Goal: Task Accomplishment & Management: Use online tool/utility

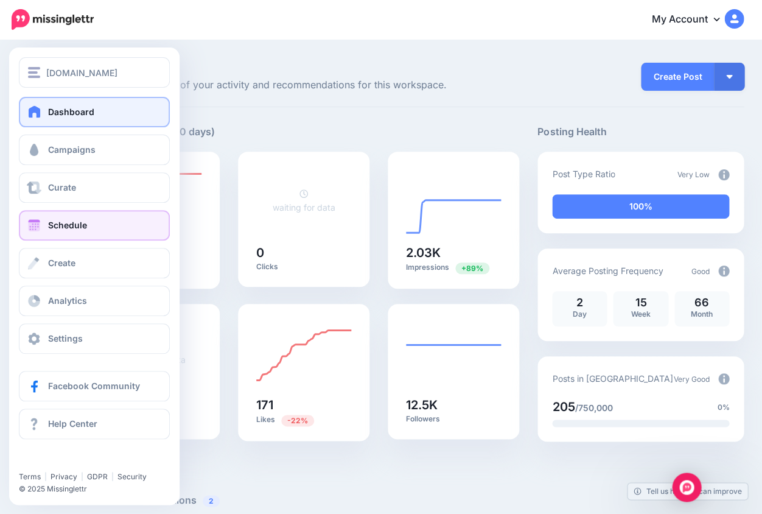
click at [77, 230] on span "Schedule" at bounding box center [67, 225] width 39 height 10
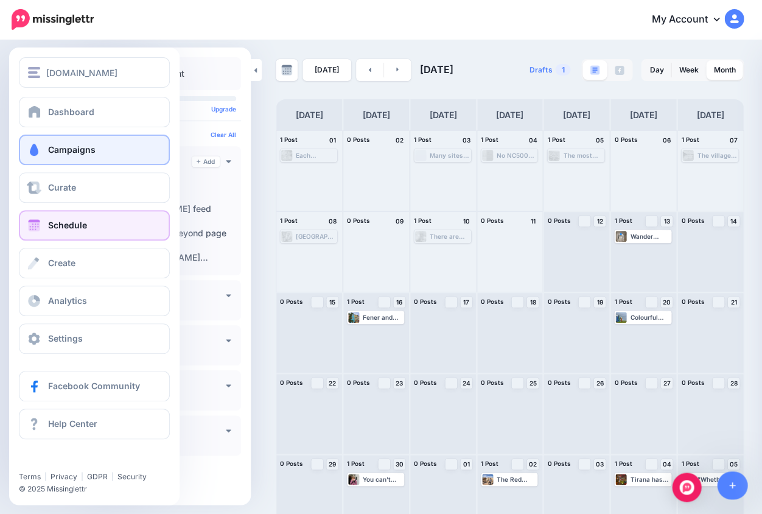
click at [76, 158] on link "Campaigns" at bounding box center [94, 149] width 151 height 30
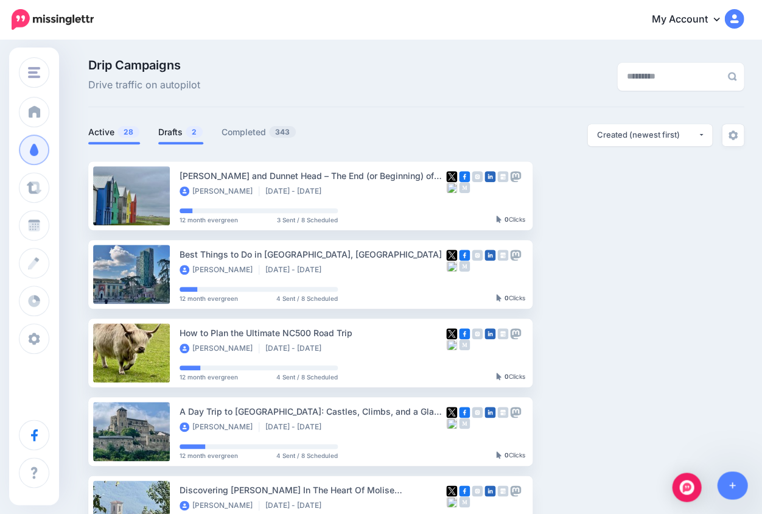
click at [178, 130] on link "Drafts 2" at bounding box center [180, 132] width 45 height 15
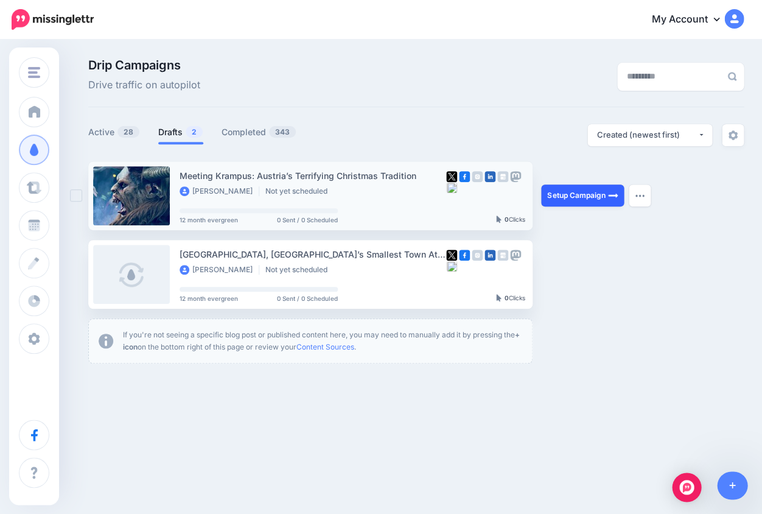
click at [572, 197] on link "Setup Campaign" at bounding box center [582, 195] width 83 height 22
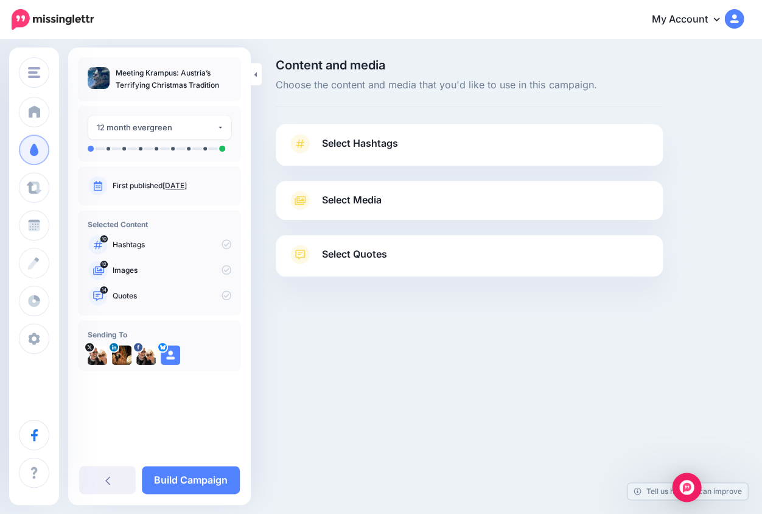
click at [296, 144] on icon at bounding box center [300, 143] width 9 height 9
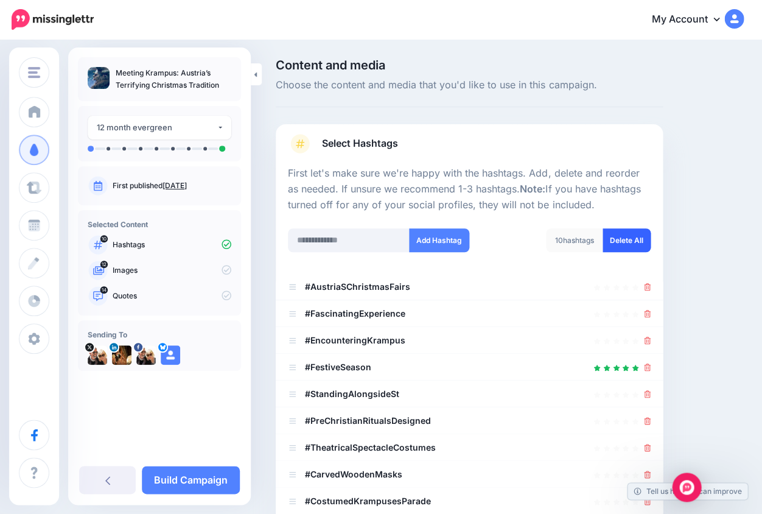
click at [629, 240] on link "Delete All" at bounding box center [626, 240] width 48 height 24
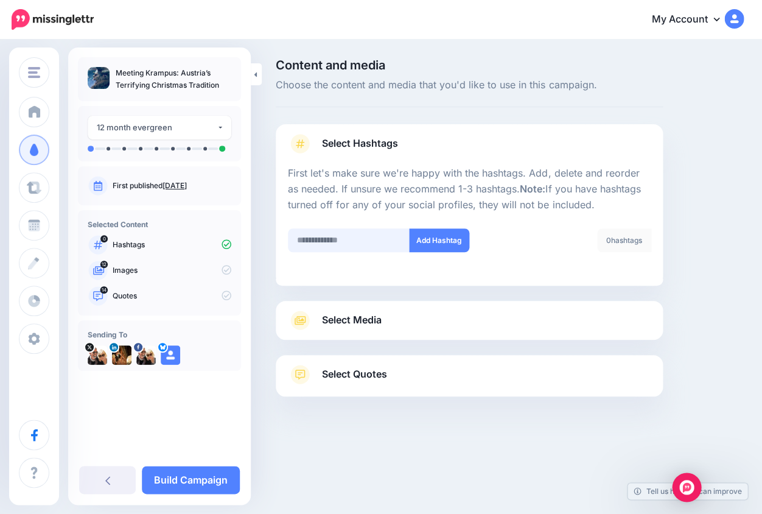
click at [329, 242] on input "text" at bounding box center [349, 240] width 122 height 24
type input "*******"
click at [434, 239] on button "Add Hashtag" at bounding box center [439, 240] width 60 height 24
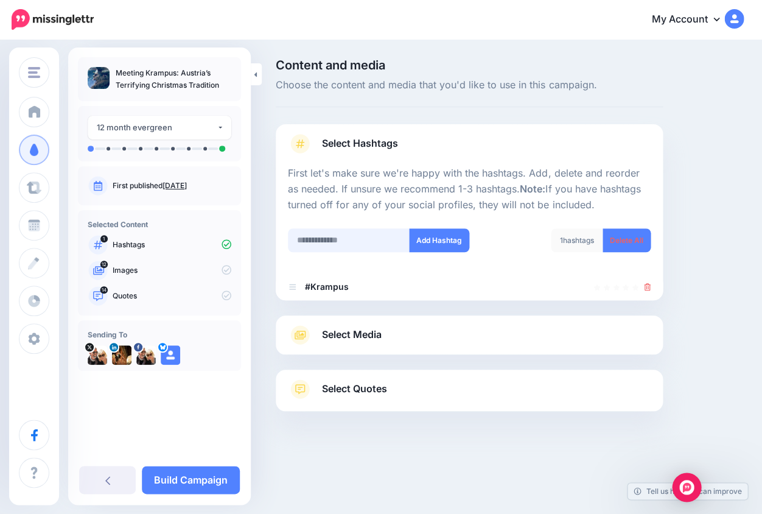
click at [325, 242] on input "text" at bounding box center [349, 240] width 122 height 24
type input "*******"
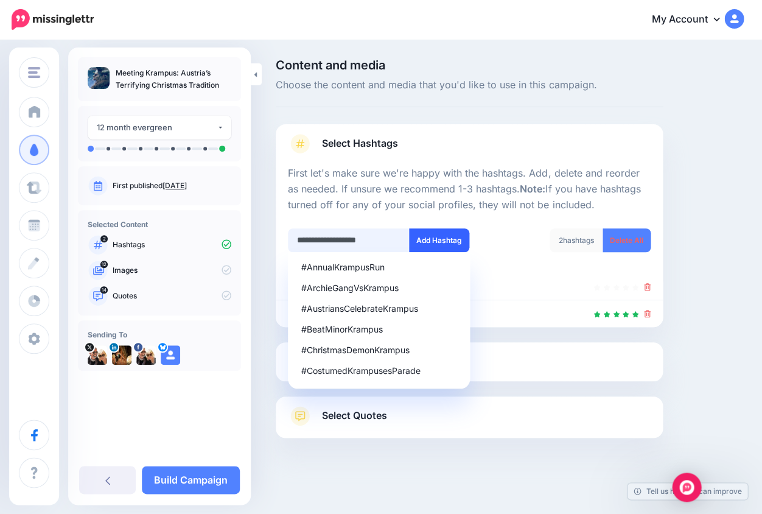
type input "**********"
click at [433, 239] on button "Add Hashtag" at bounding box center [439, 240] width 60 height 24
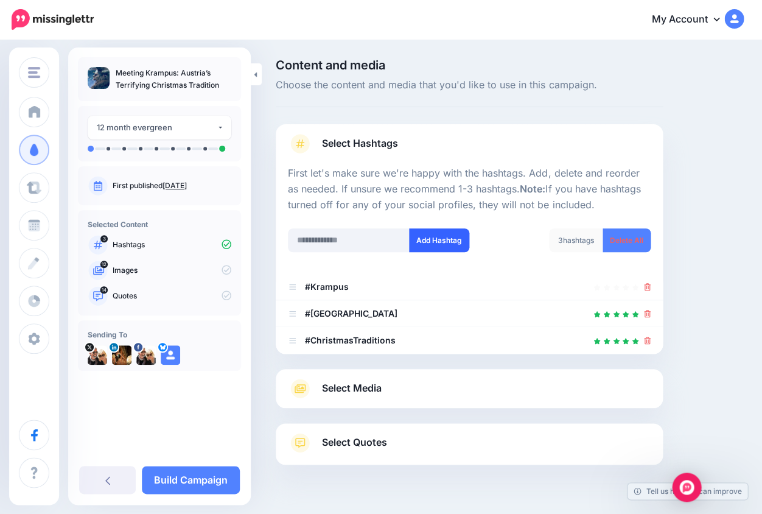
scroll to position [27, 0]
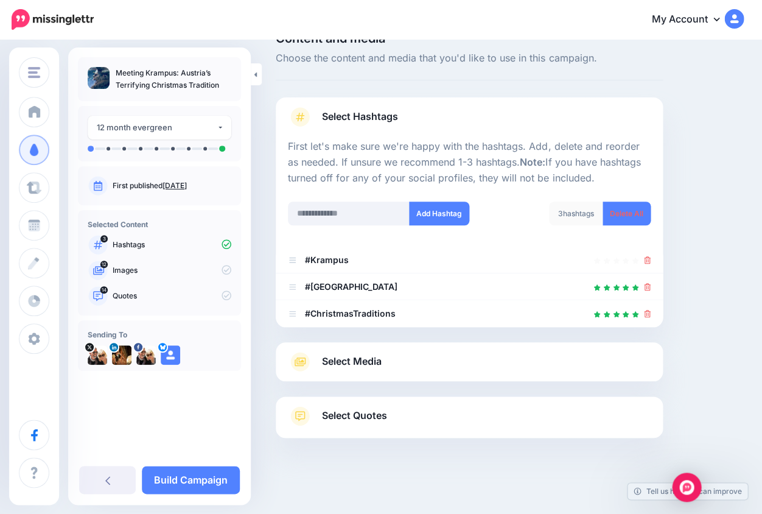
click at [345, 357] on span "Select Media" at bounding box center [352, 361] width 60 height 16
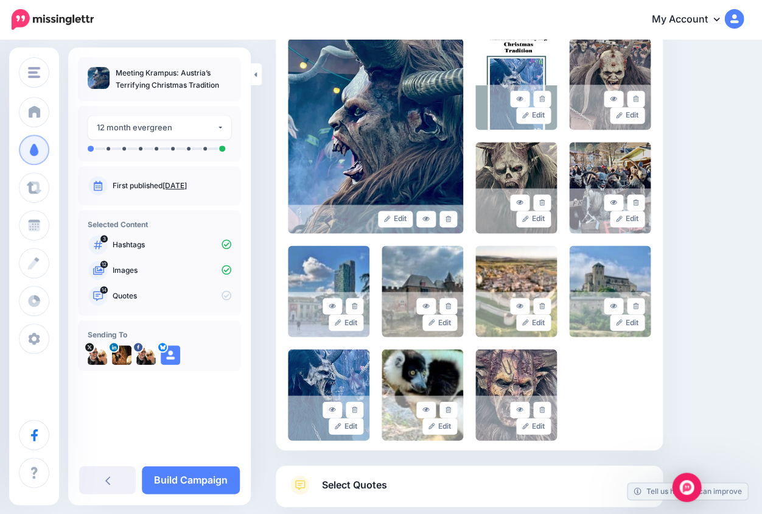
scroll to position [296, 0]
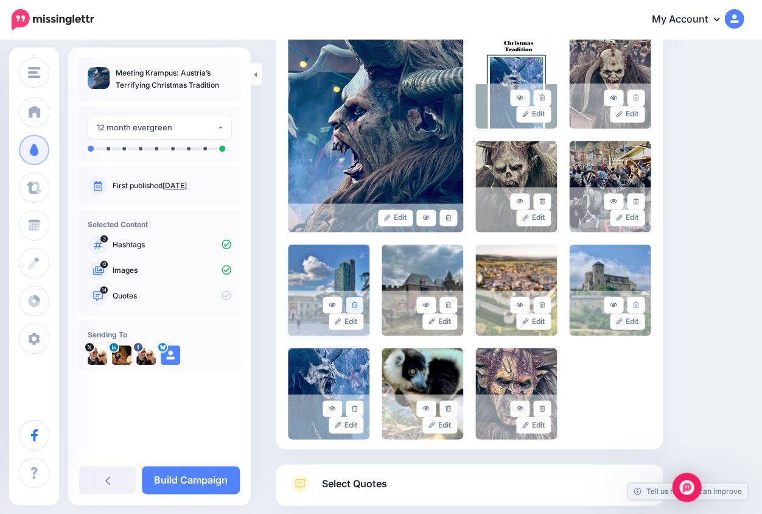
click at [353, 304] on icon at bounding box center [354, 304] width 5 height 7
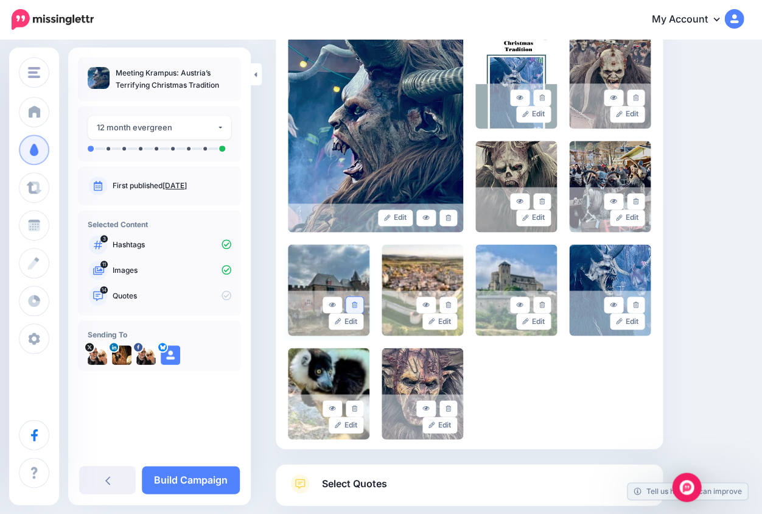
click at [353, 304] on icon at bounding box center [354, 304] width 5 height 7
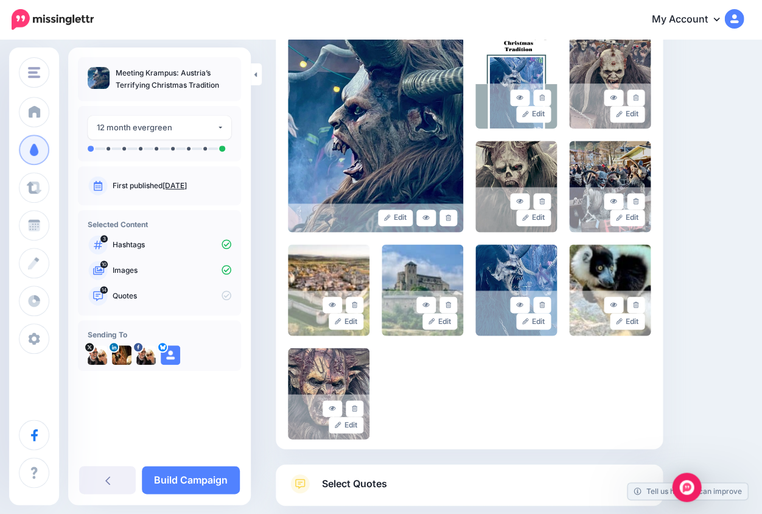
click at [353, 304] on icon at bounding box center [354, 304] width 5 height 7
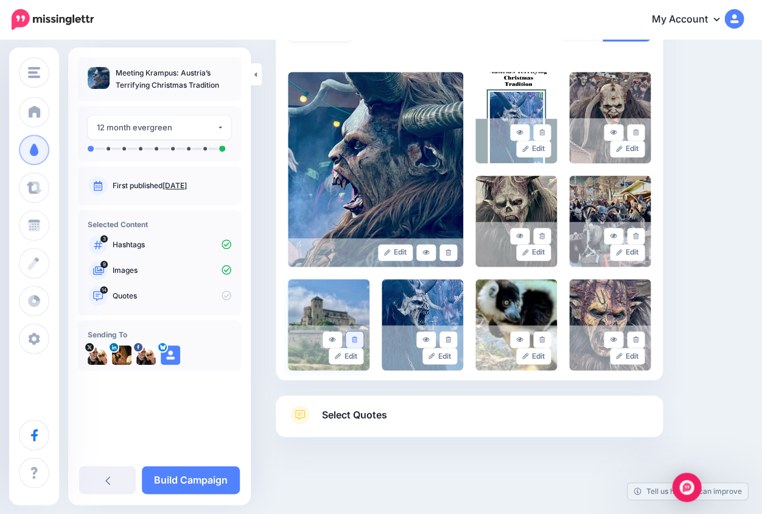
click at [357, 334] on link at bounding box center [355, 339] width 18 height 16
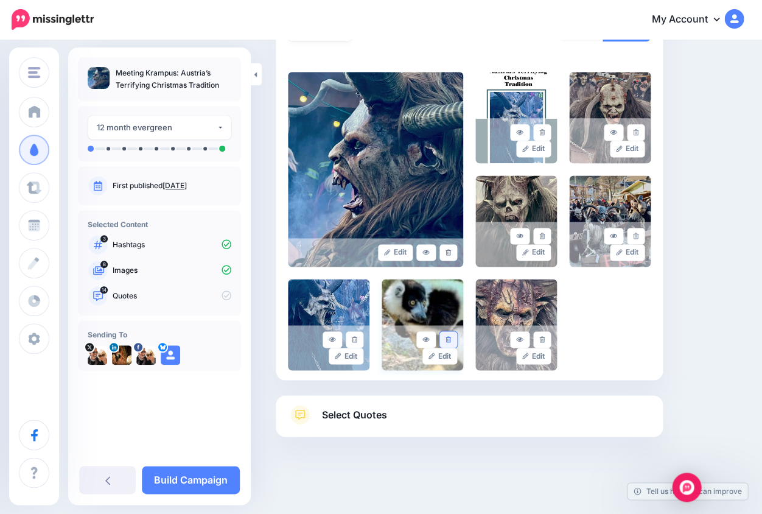
click at [447, 336] on icon at bounding box center [447, 339] width 5 height 7
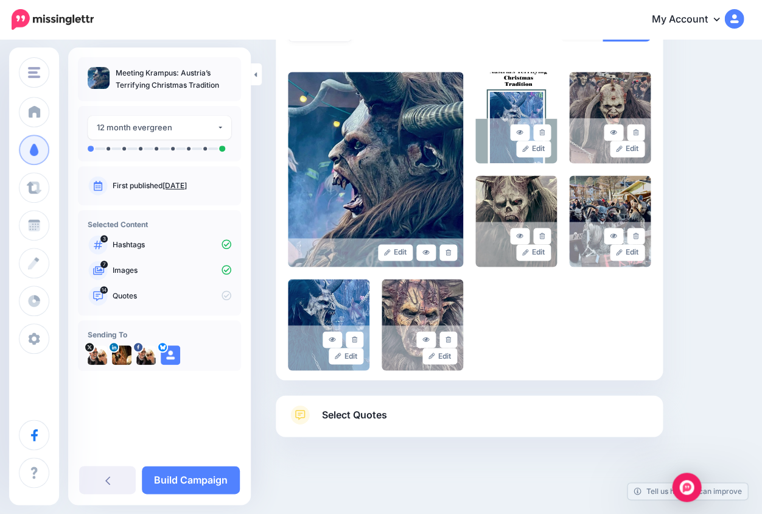
click at [344, 413] on span "Select Quotes" at bounding box center [354, 414] width 65 height 16
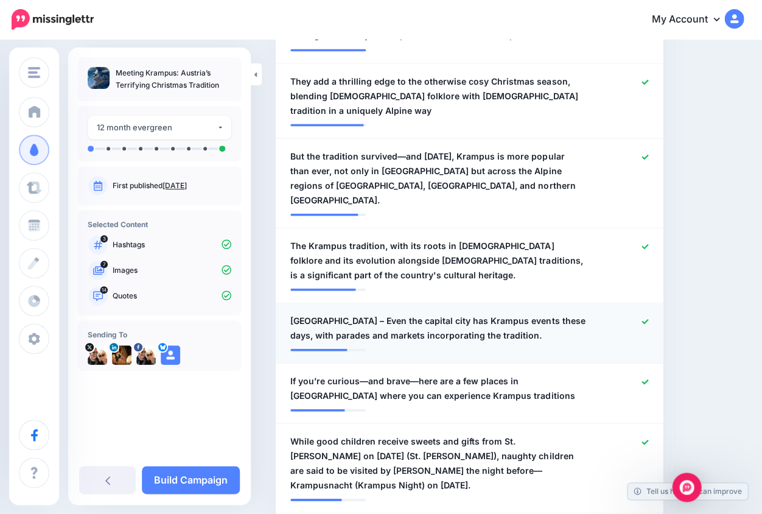
scroll to position [484, 0]
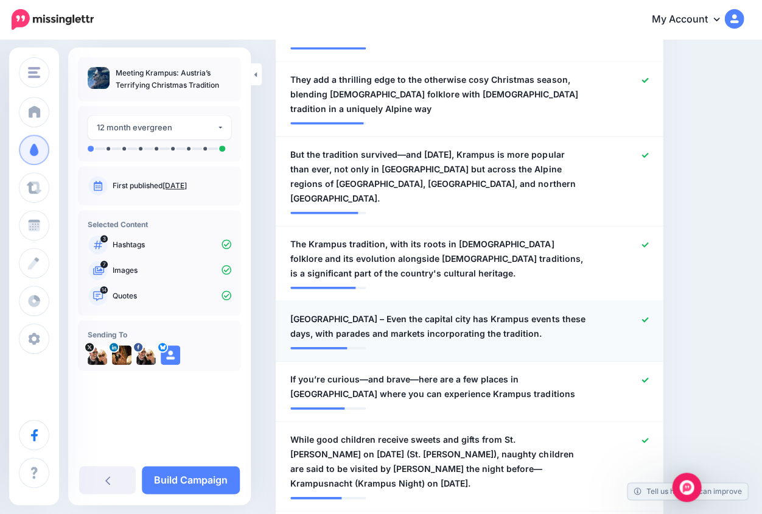
click at [643, 316] on icon at bounding box center [644, 319] width 7 height 7
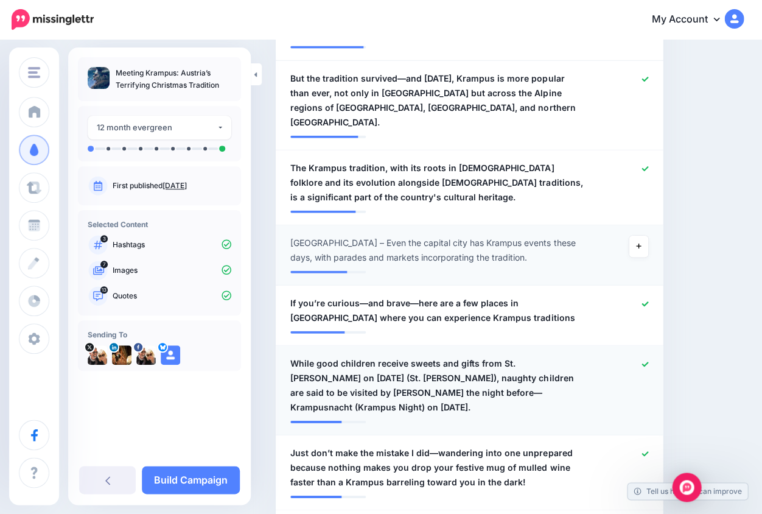
scroll to position [560, 0]
click at [643, 301] on icon at bounding box center [644, 303] width 7 height 5
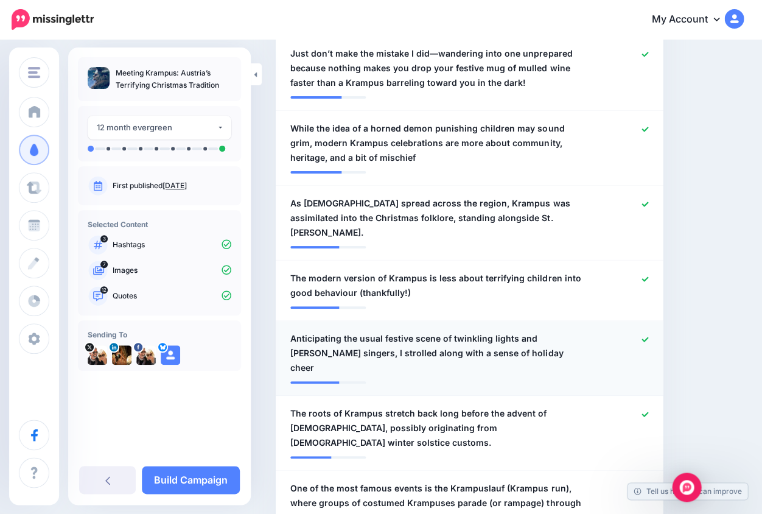
scroll to position [961, 0]
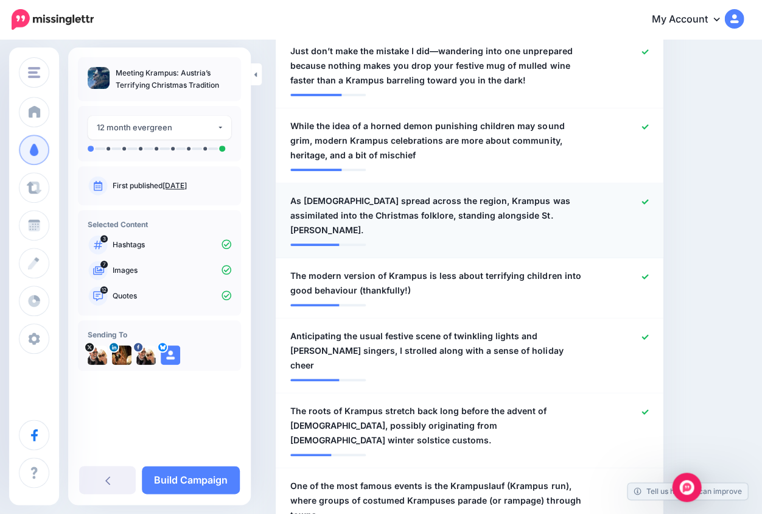
click at [642, 198] on icon at bounding box center [644, 201] width 7 height 7
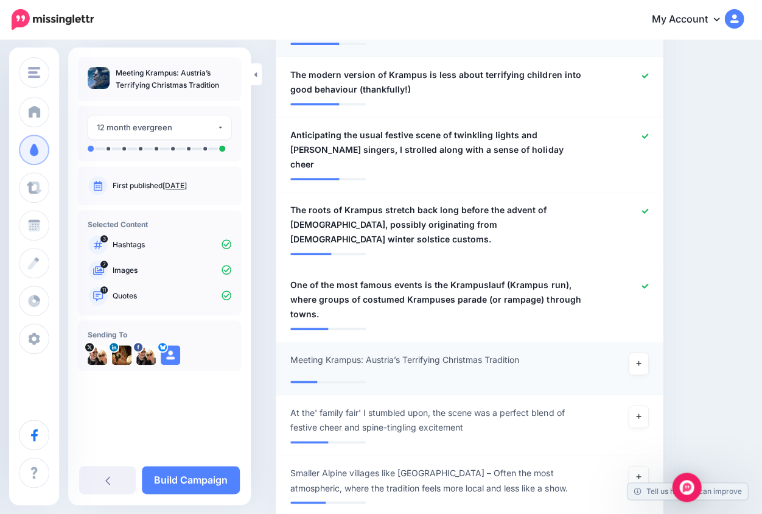
scroll to position [1168, 0]
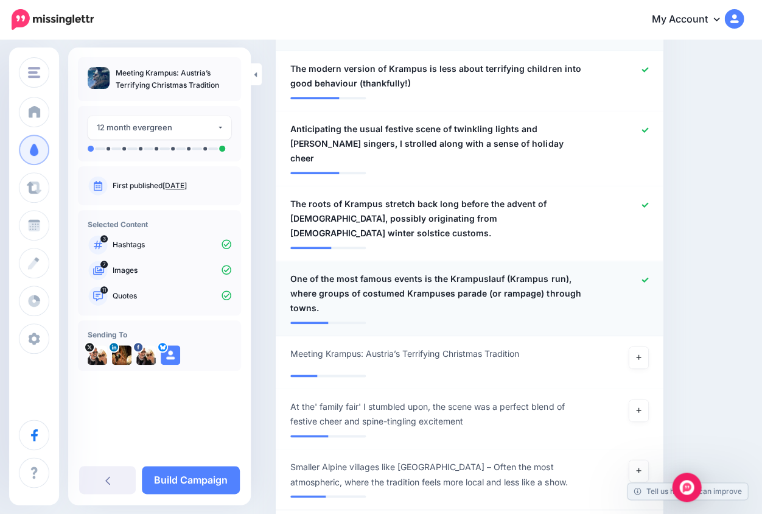
click at [644, 276] on icon at bounding box center [644, 279] width 7 height 7
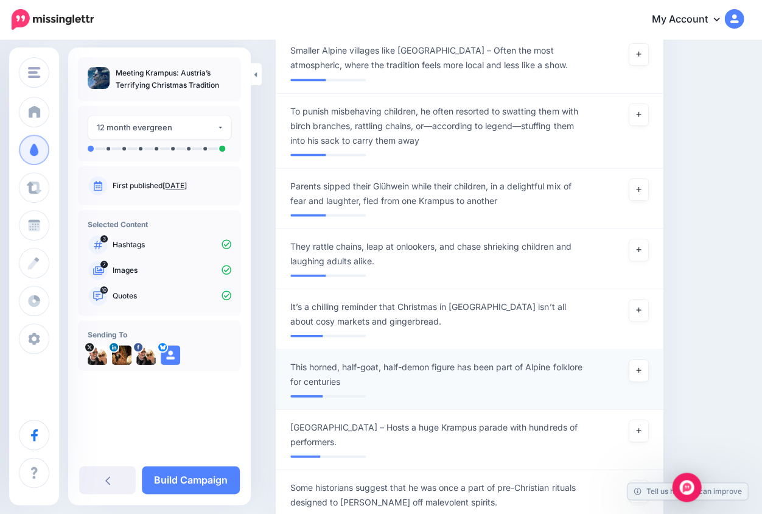
scroll to position [1570, 0]
click at [636, 246] on icon at bounding box center [638, 249] width 5 height 7
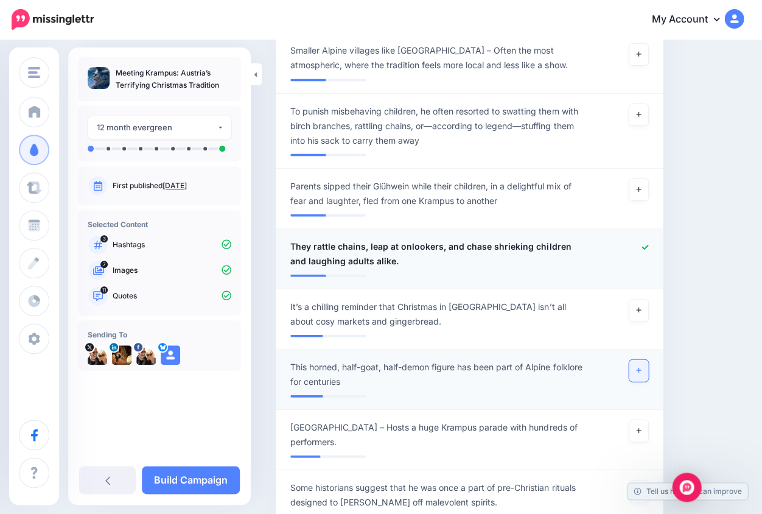
click at [639, 366] on icon at bounding box center [638, 369] width 5 height 7
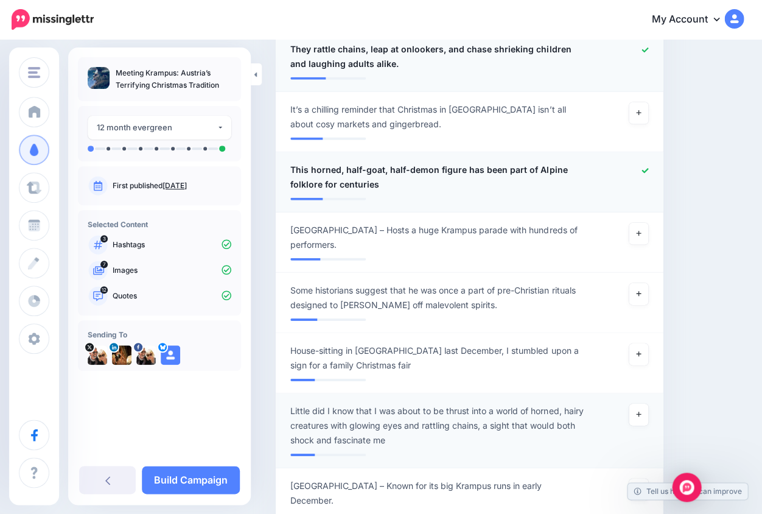
scroll to position [1774, 0]
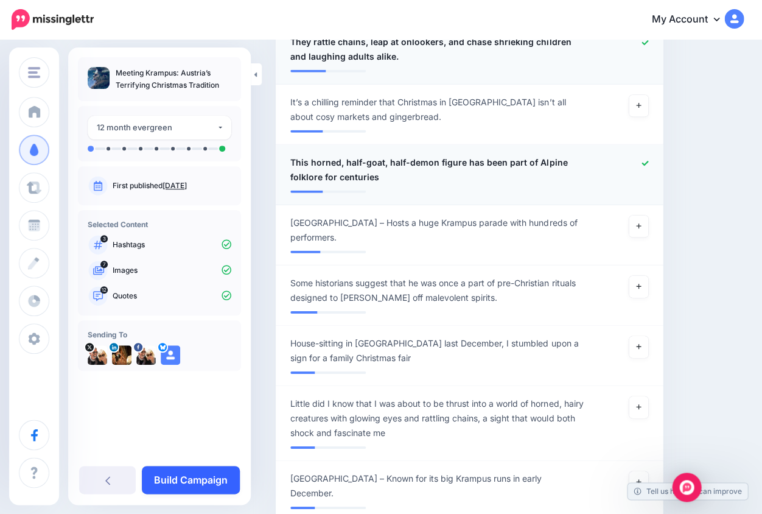
click at [203, 479] on link "Build Campaign" at bounding box center [191, 479] width 98 height 28
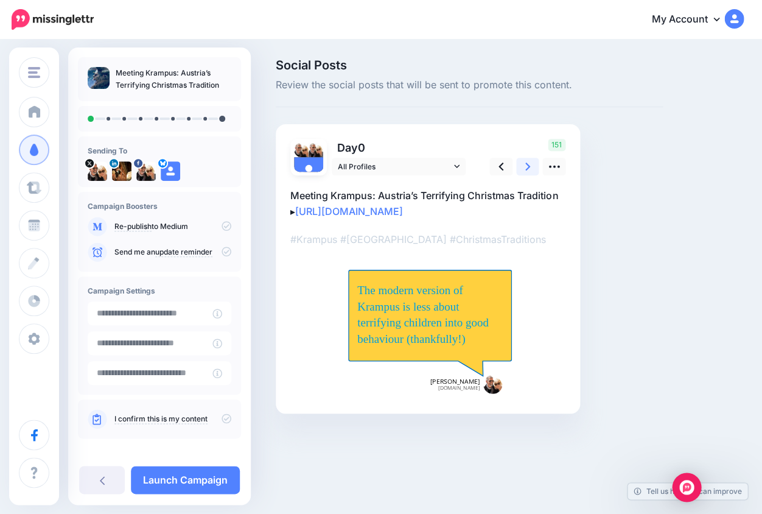
click at [528, 167] on icon at bounding box center [527, 166] width 5 height 8
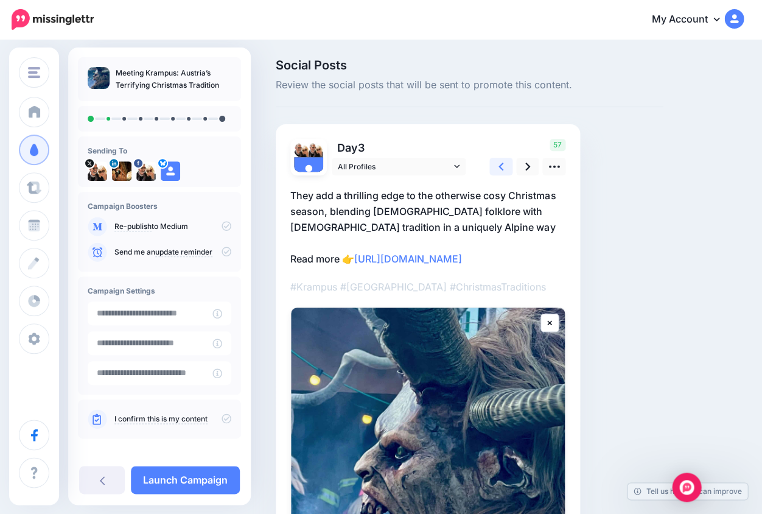
click at [500, 166] on icon at bounding box center [500, 166] width 5 height 8
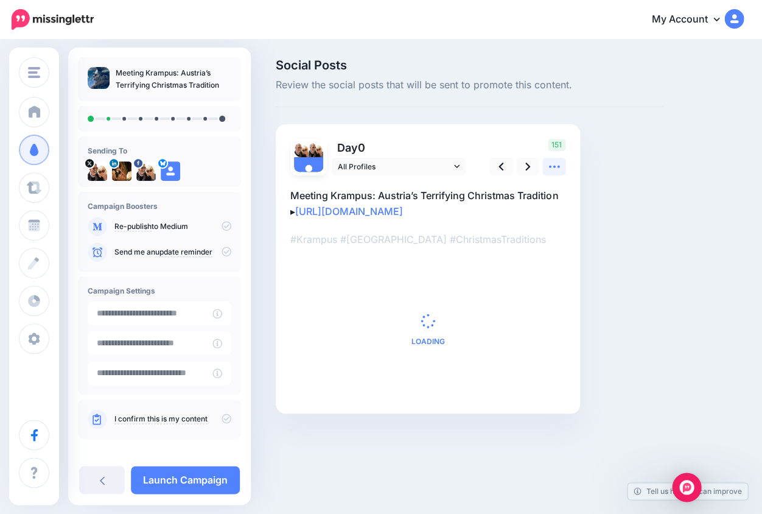
click at [553, 168] on icon at bounding box center [554, 166] width 13 height 13
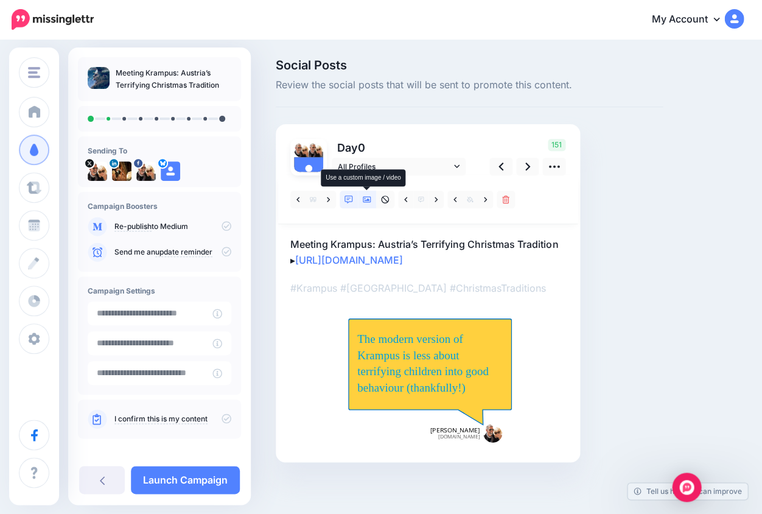
click at [366, 200] on icon at bounding box center [367, 200] width 9 height 6
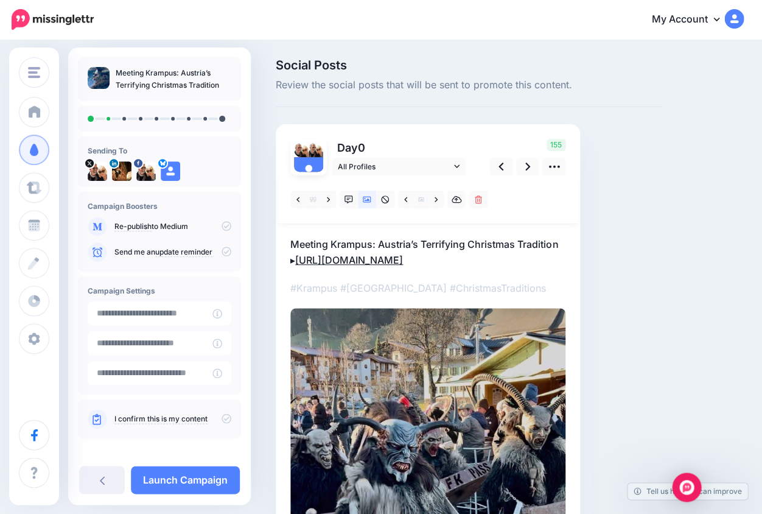
click at [403, 266] on link "https://lifepart2andbeyond.com/meeting-krampus-austrias-christmas-tradition/?ut…" at bounding box center [349, 260] width 108 height 12
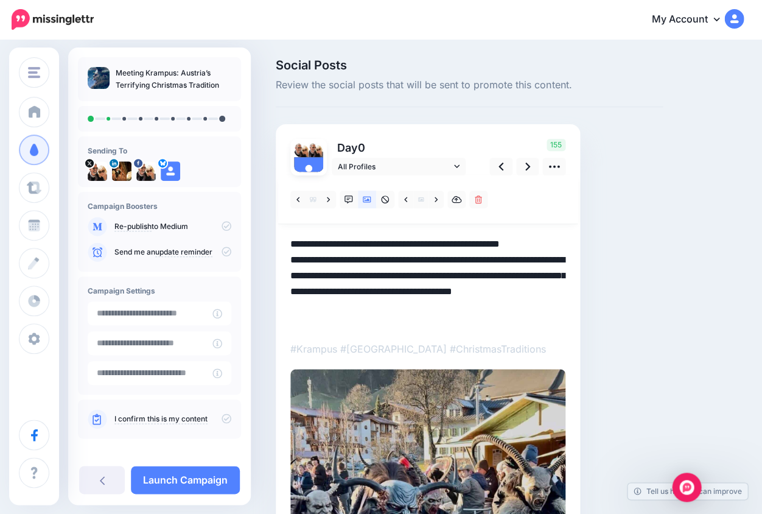
click at [446, 259] on textarea "**********" at bounding box center [427, 282] width 275 height 92
drag, startPoint x: 422, startPoint y: 275, endPoint x: 566, endPoint y: 309, distance: 148.8
click at [565, 309] on textarea "**********" at bounding box center [427, 282] width 275 height 92
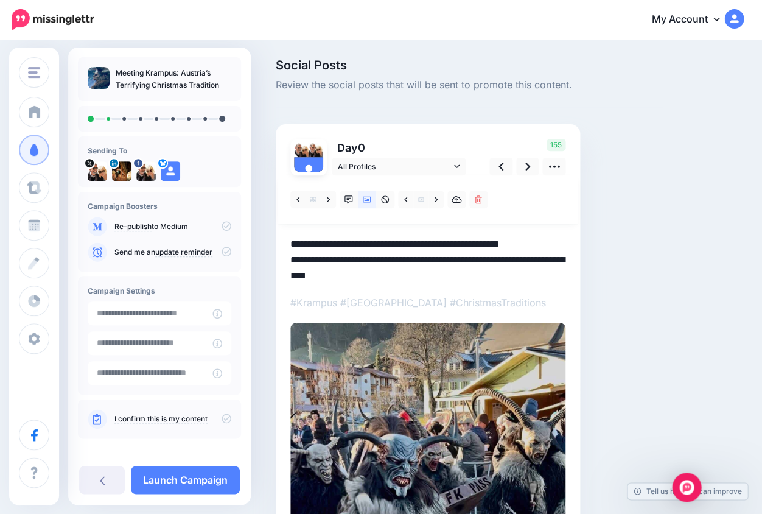
click at [424, 275] on textarea "**********" at bounding box center [427, 259] width 275 height 46
drag, startPoint x: 291, startPoint y: 243, endPoint x: 555, endPoint y: 237, distance: 263.5
click at [555, 237] on textarea "**********" at bounding box center [427, 259] width 275 height 46
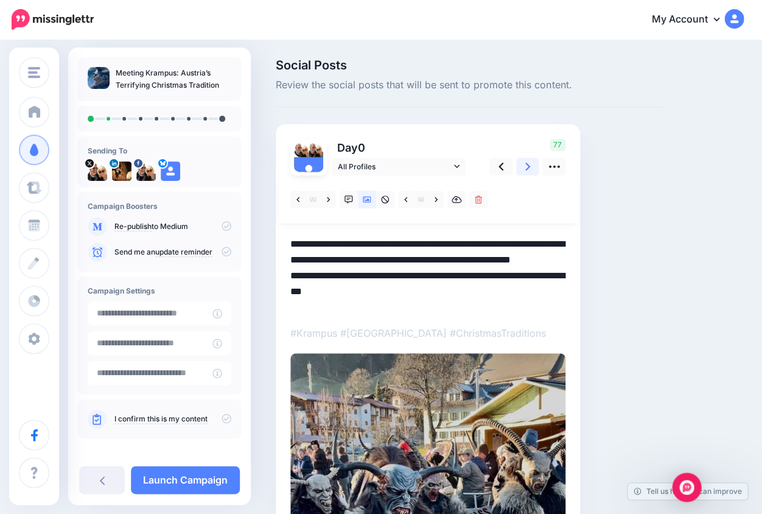
click at [527, 166] on icon at bounding box center [527, 166] width 5 height 13
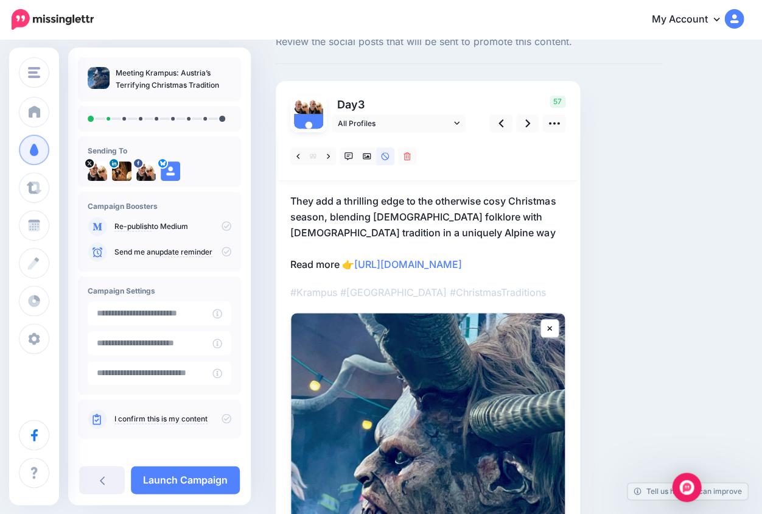
scroll to position [41, 0]
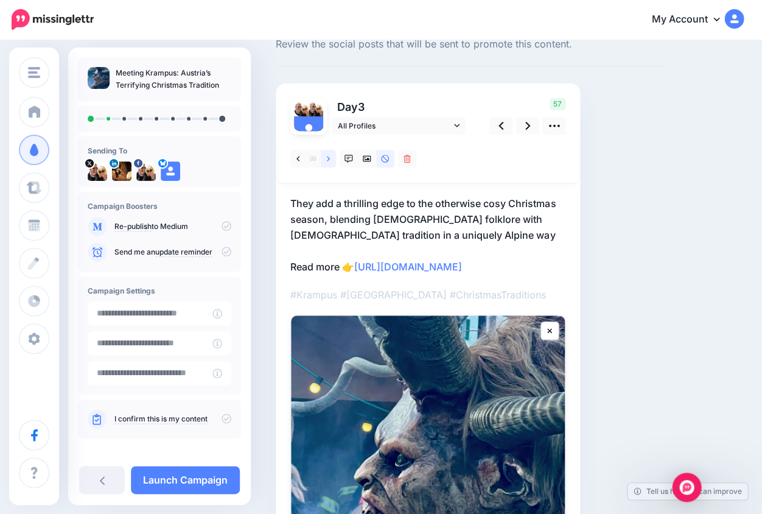
click at [330, 157] on link at bounding box center [328, 159] width 15 height 18
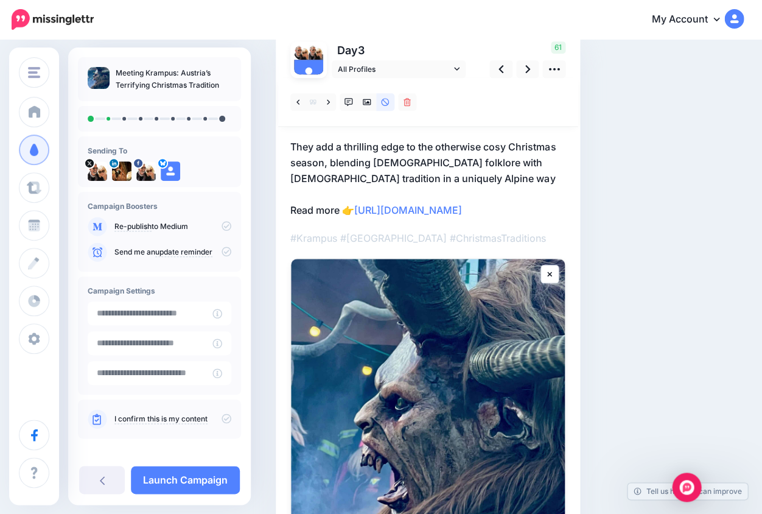
scroll to position [79, 0]
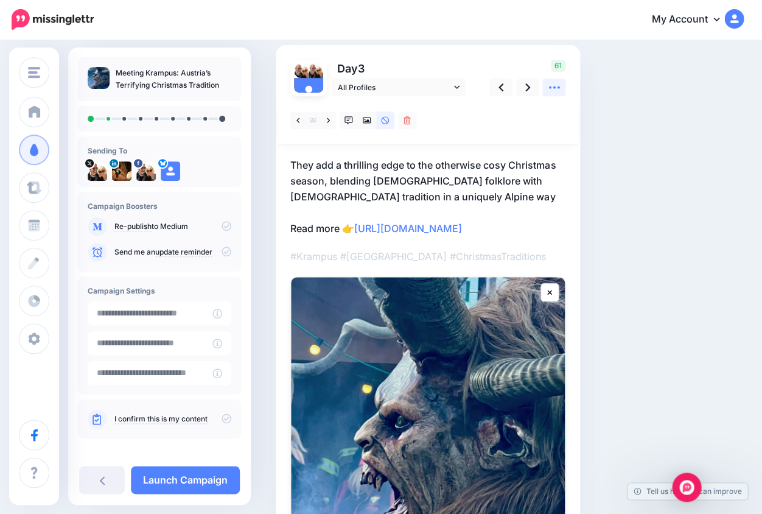
click at [555, 85] on icon at bounding box center [554, 87] width 13 height 13
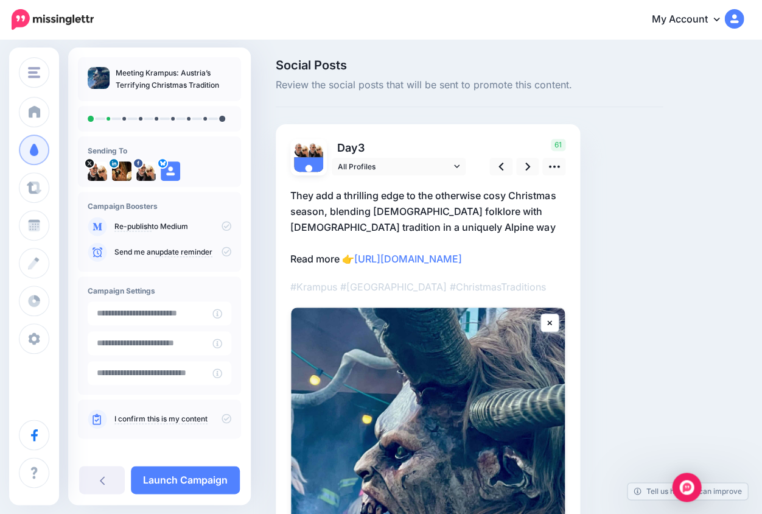
scroll to position [0, 0]
click at [555, 165] on icon at bounding box center [554, 166] width 13 height 13
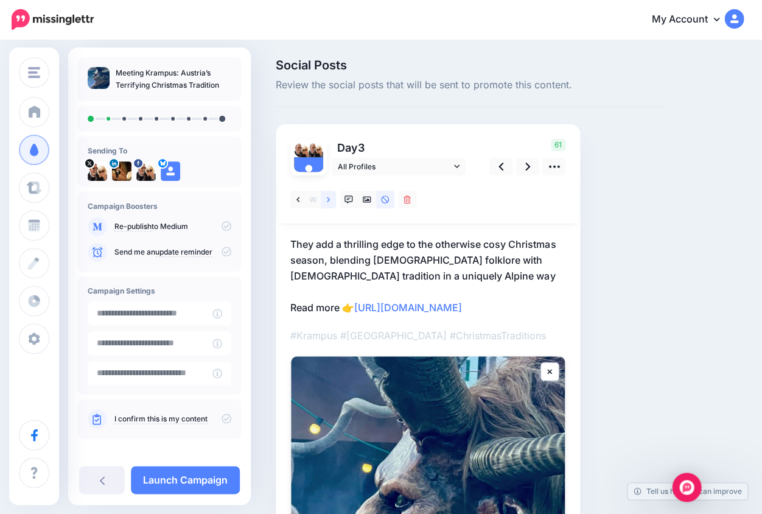
click at [327, 198] on icon at bounding box center [328, 199] width 3 height 9
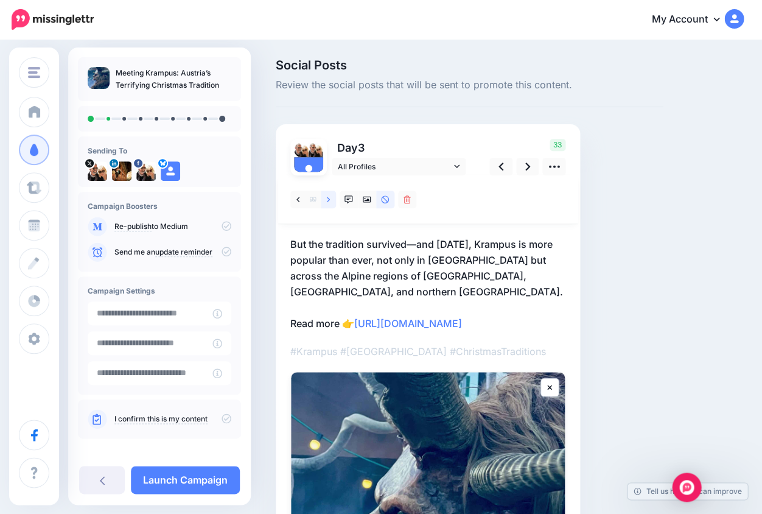
click at [327, 198] on icon at bounding box center [328, 199] width 3 height 9
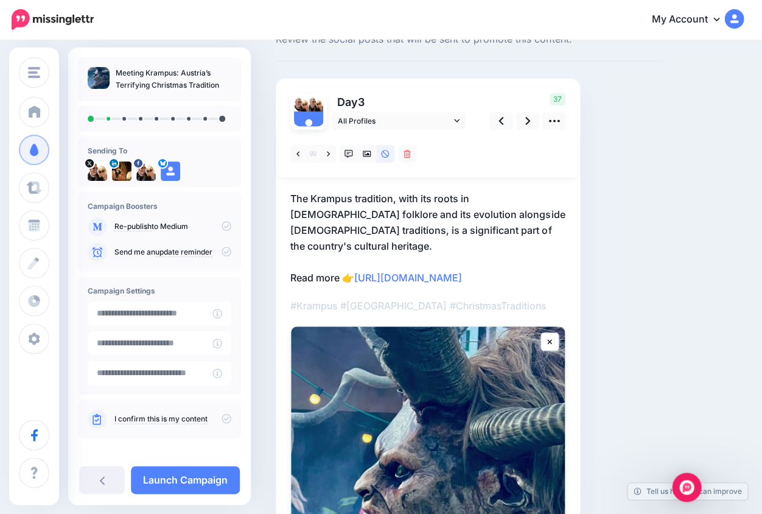
scroll to position [44, 0]
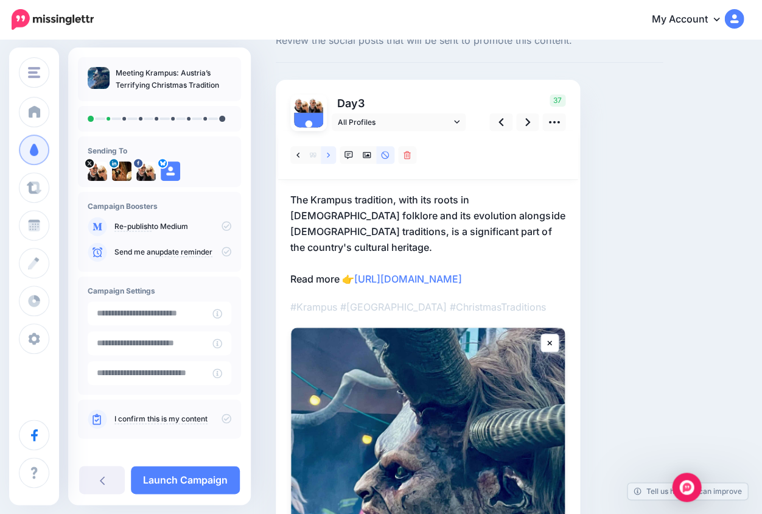
click at [330, 153] on link at bounding box center [328, 155] width 15 height 18
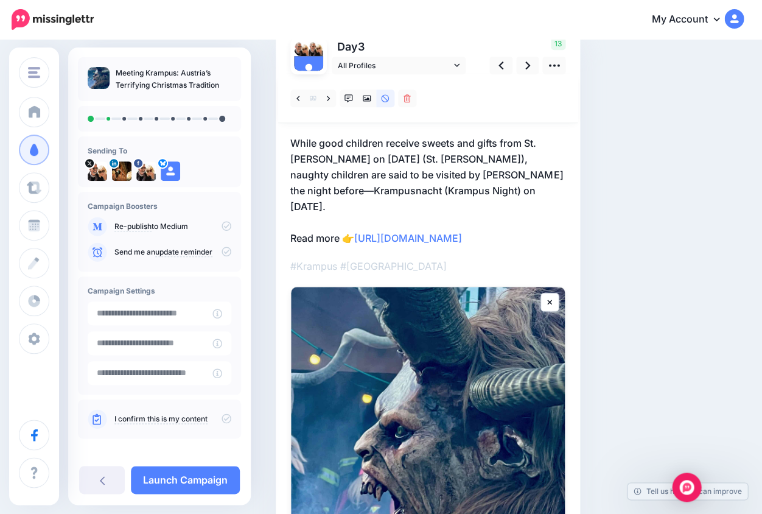
scroll to position [7, 0]
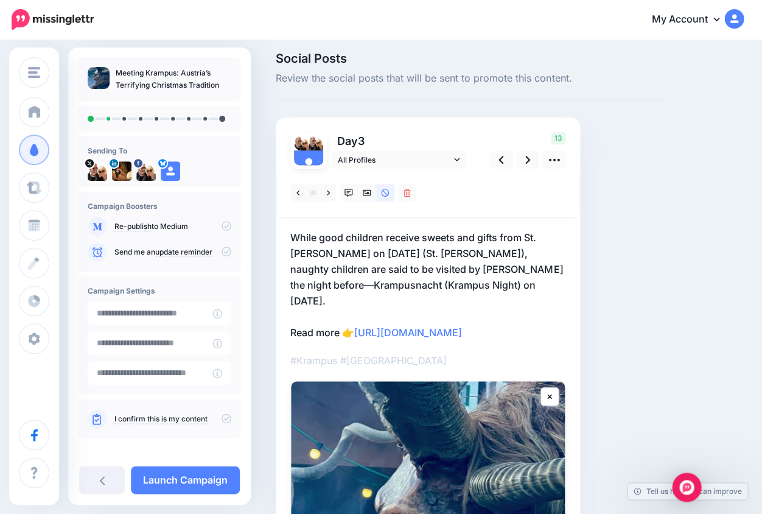
click at [490, 340] on p "While good children receive sweets and gifts from St. Nicholas on 6 December (S…" at bounding box center [427, 284] width 275 height 111
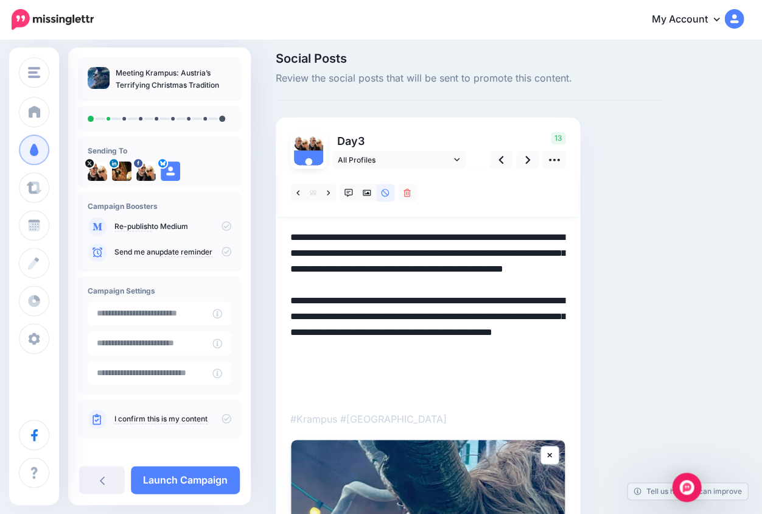
drag, startPoint x: 466, startPoint y: 327, endPoint x: 532, endPoint y: 405, distance: 102.4
click at [532, 405] on div at bounding box center [427, 504] width 275 height 671
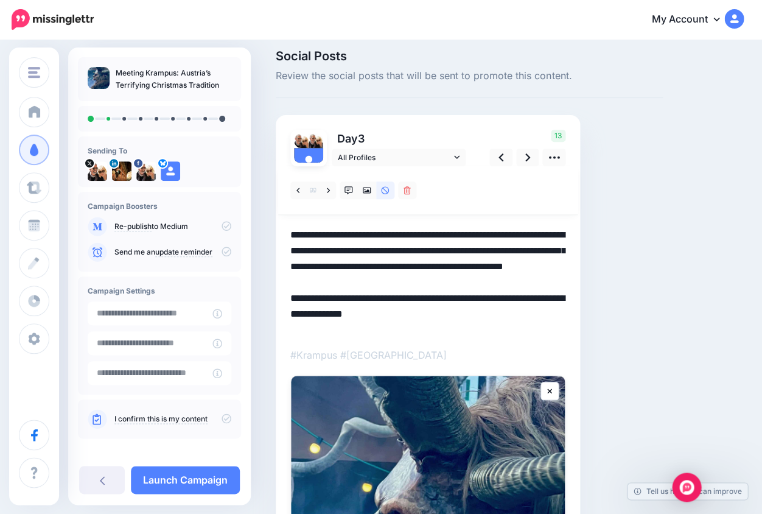
scroll to position [4, 0]
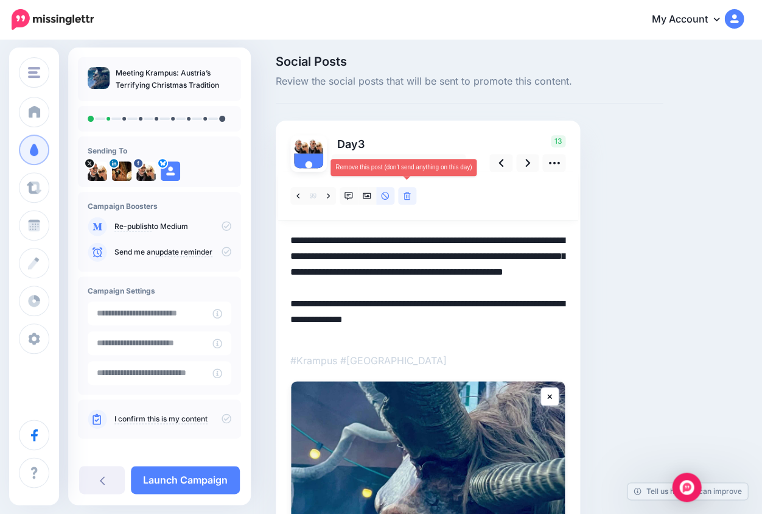
click at [405, 194] on icon at bounding box center [406, 196] width 7 height 9
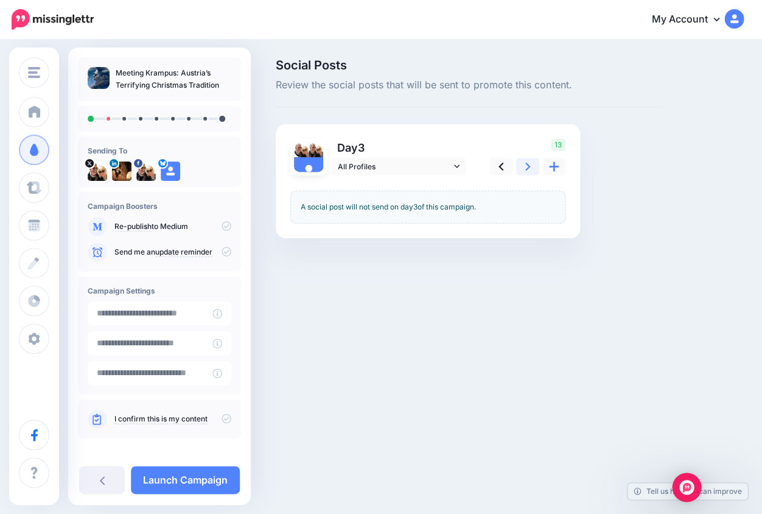
click at [527, 166] on icon at bounding box center [527, 166] width 5 height 13
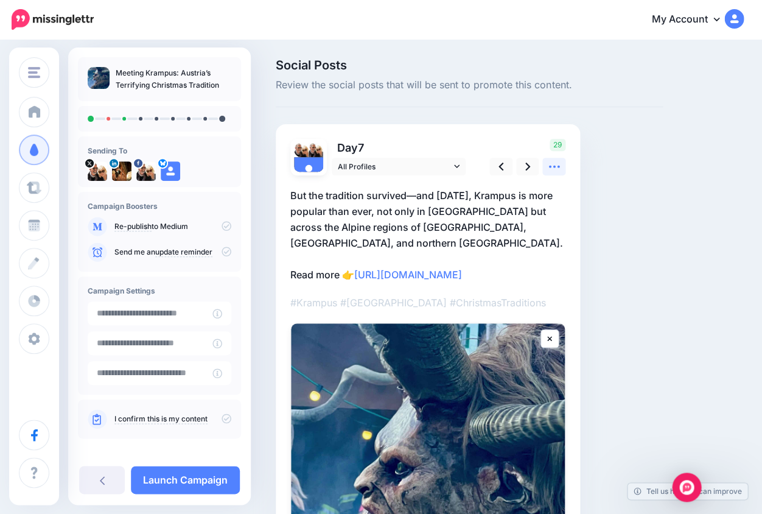
click at [552, 166] on icon at bounding box center [554, 166] width 13 height 13
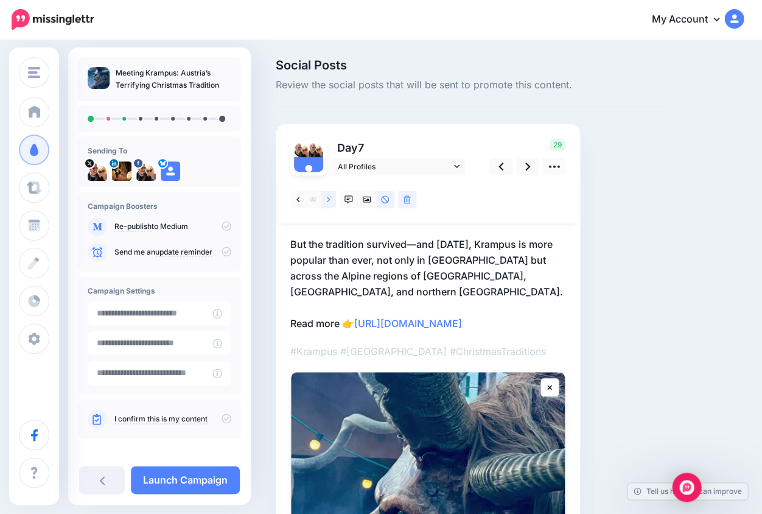
click at [329, 199] on icon at bounding box center [328, 199] width 3 height 5
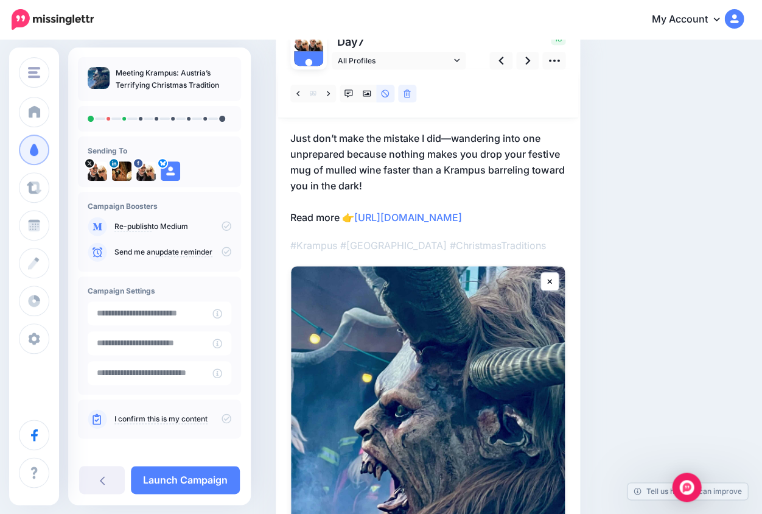
scroll to position [89, 0]
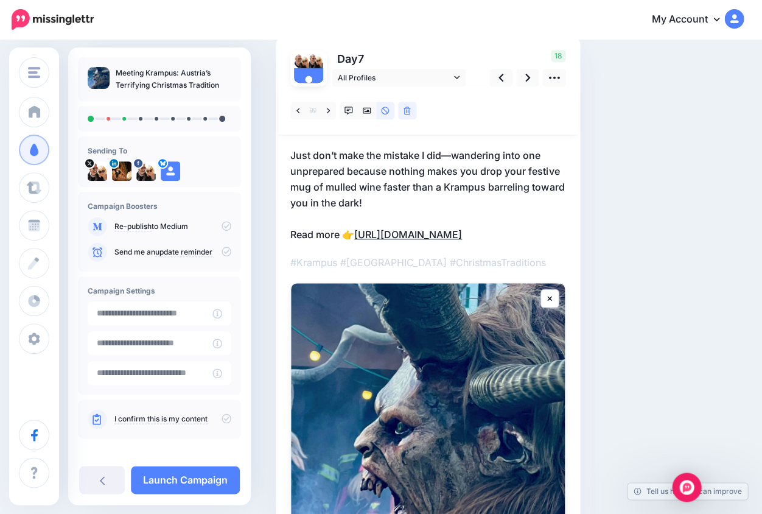
click at [462, 240] on link "https://lifepart2andbeyond.com/meeting-krampus-austrias-christmas-tradition/?ut…" at bounding box center [408, 234] width 108 height 12
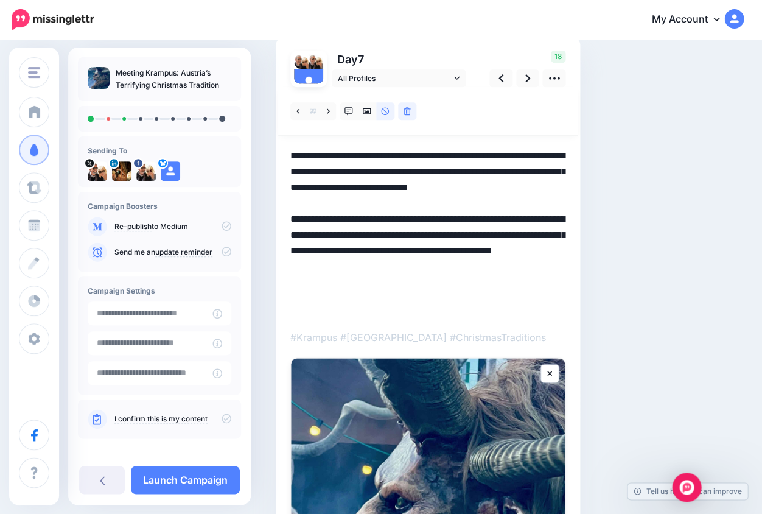
drag, startPoint x: 466, startPoint y: 246, endPoint x: 498, endPoint y: 338, distance: 96.8
click at [498, 338] on div at bounding box center [427, 422] width 275 height 671
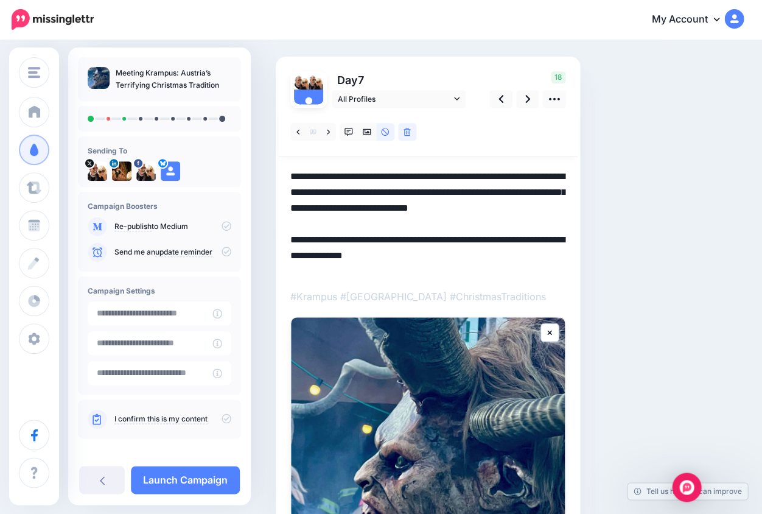
scroll to position [60, 0]
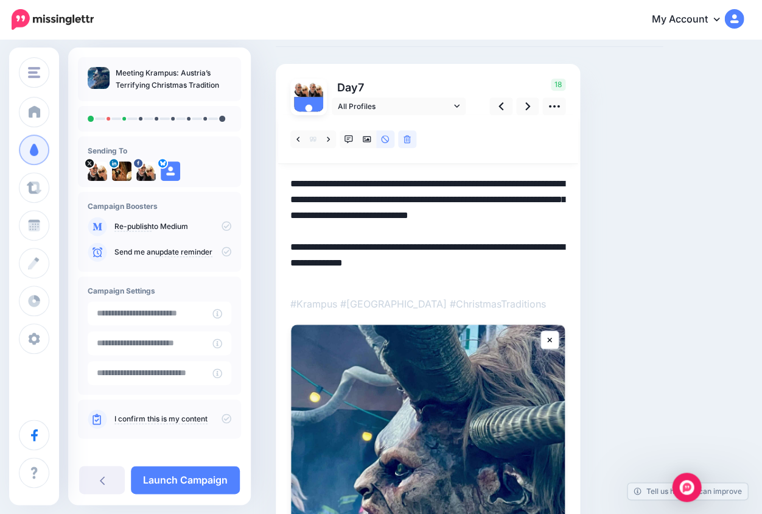
drag, startPoint x: 521, startPoint y: 183, endPoint x: 541, endPoint y: 180, distance: 20.2
click at [541, 180] on textarea "**********" at bounding box center [427, 230] width 275 height 108
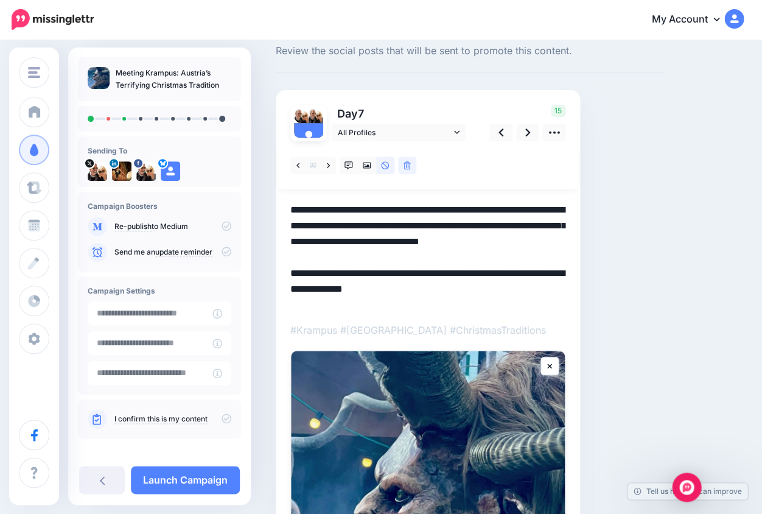
scroll to position [33, 0]
click at [369, 224] on textarea "**********" at bounding box center [427, 257] width 275 height 108
drag, startPoint x: 534, startPoint y: 210, endPoint x: 528, endPoint y: 209, distance: 6.7
click at [528, 209] on textarea "**********" at bounding box center [427, 257] width 275 height 108
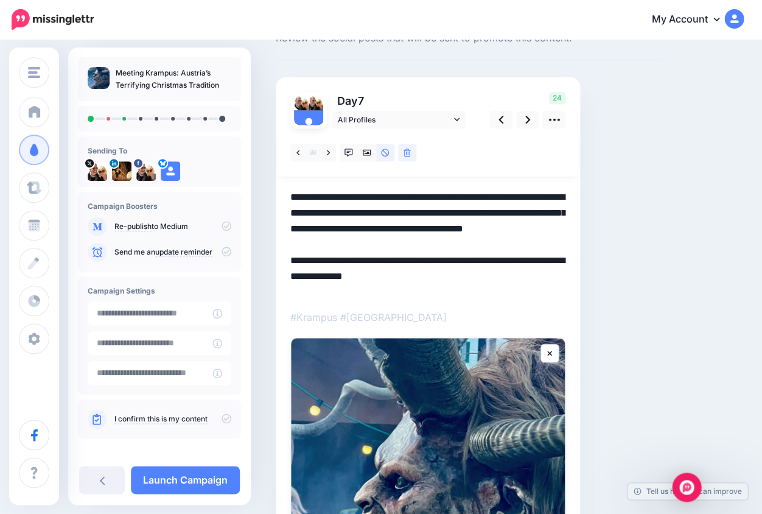
scroll to position [47, 0]
drag, startPoint x: 317, startPoint y: 196, endPoint x: 280, endPoint y: 194, distance: 37.2
click at [280, 194] on div "Day 7 All Profiles" at bounding box center [428, 414] width 304 height 675
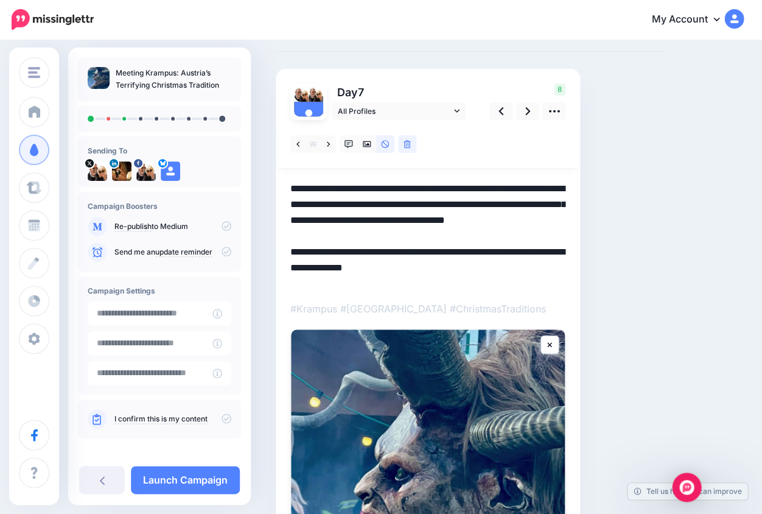
scroll to position [52, 0]
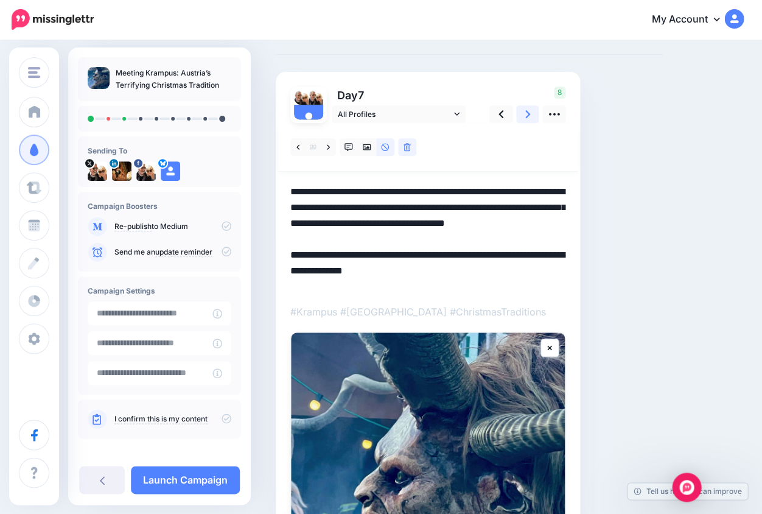
click at [526, 113] on icon at bounding box center [527, 114] width 5 height 13
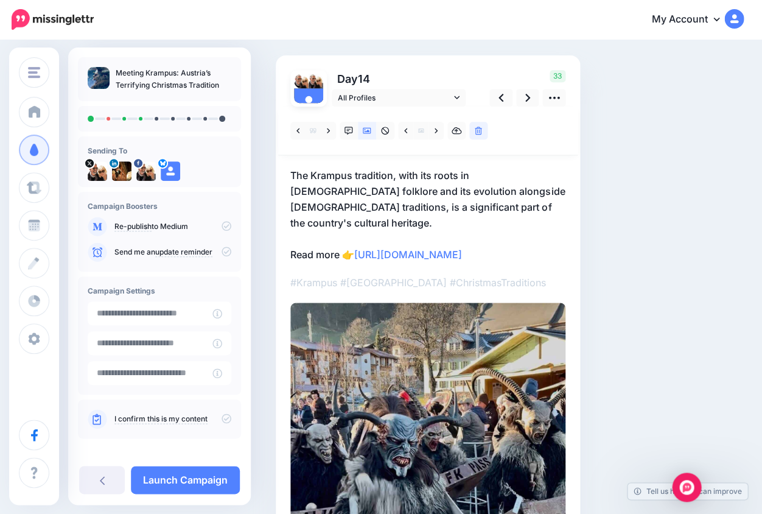
scroll to position [69, 0]
click at [369, 130] on icon at bounding box center [367, 131] width 9 height 6
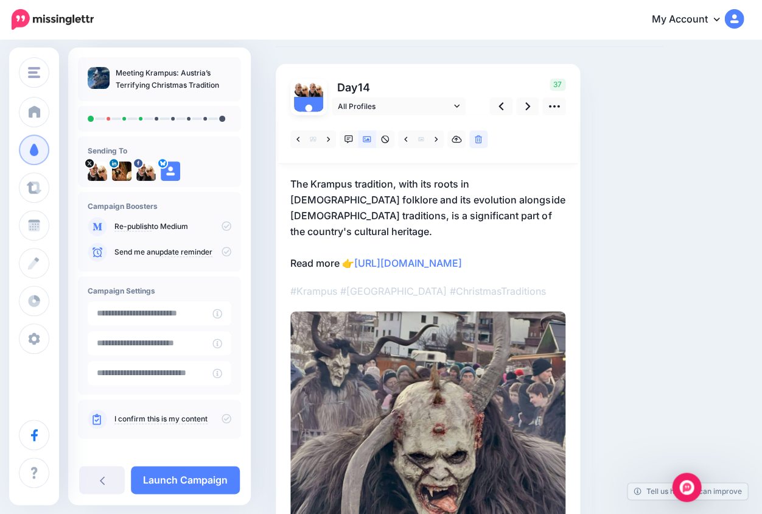
scroll to position [60, 0]
click at [329, 138] on icon at bounding box center [328, 138] width 3 height 5
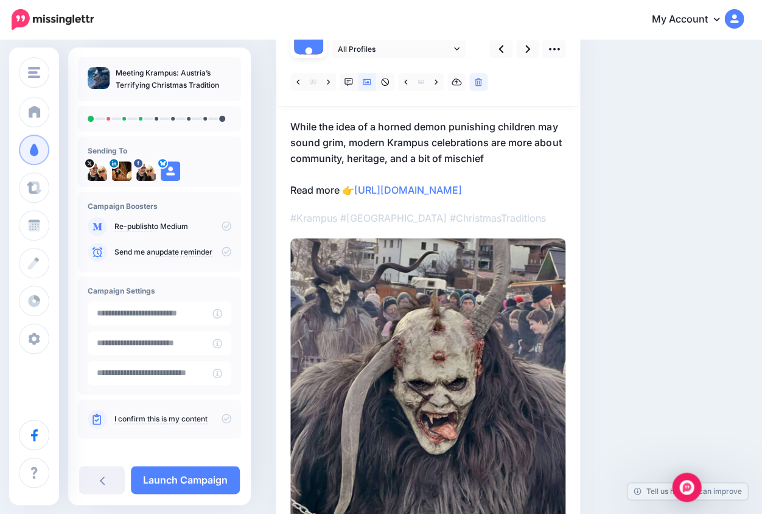
scroll to position [114, 0]
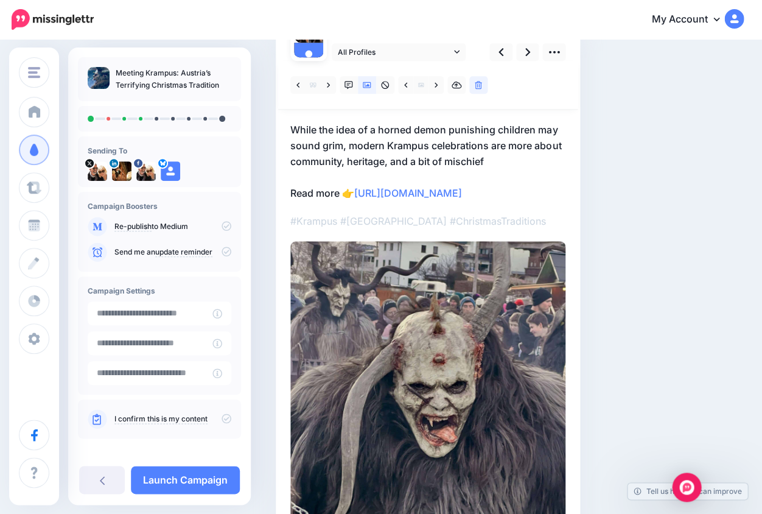
click at [468, 201] on p "While the idea of a horned demon punishing children may sound grim, modern Kram…" at bounding box center [427, 161] width 275 height 79
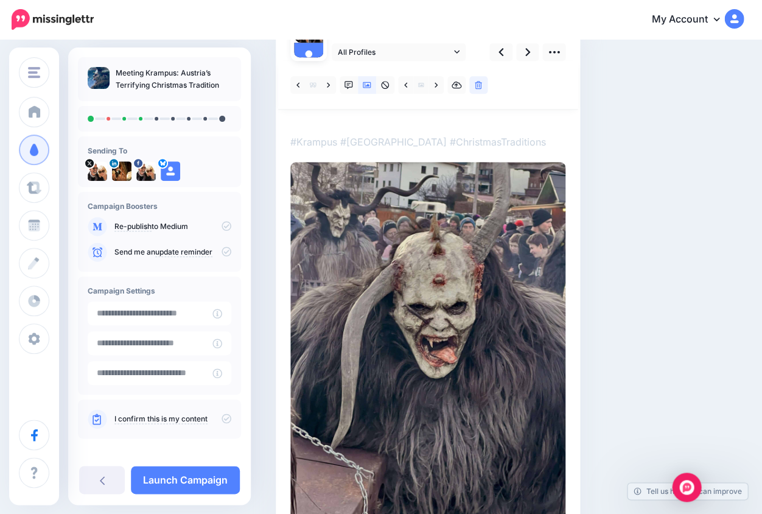
scroll to position [0, 0]
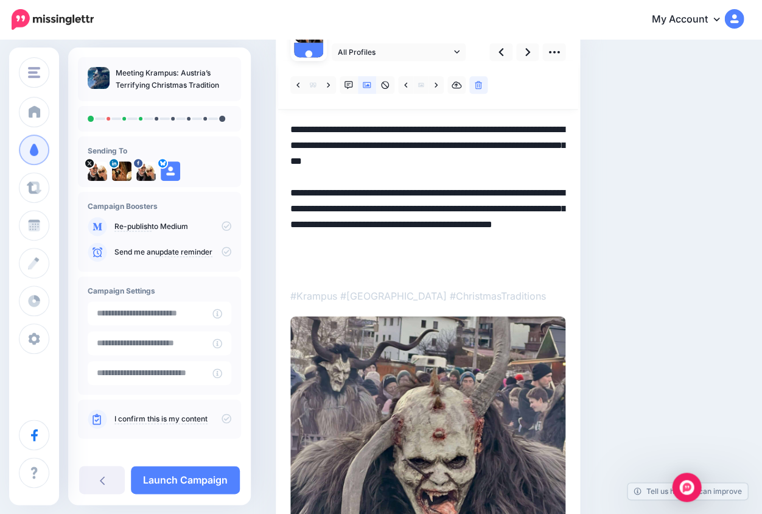
drag, startPoint x: 466, startPoint y: 205, endPoint x: 521, endPoint y: 285, distance: 97.0
click at [521, 285] on div at bounding box center [427, 372] width 275 height 622
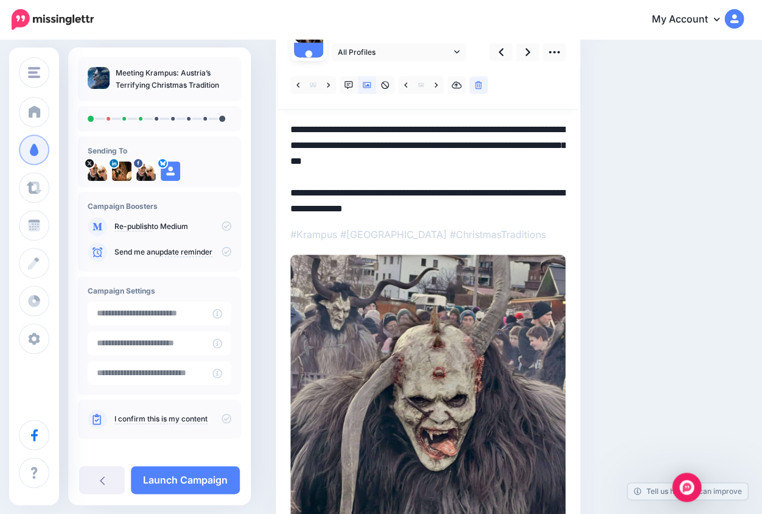
click at [503, 161] on textarea "**********" at bounding box center [427, 168] width 275 height 92
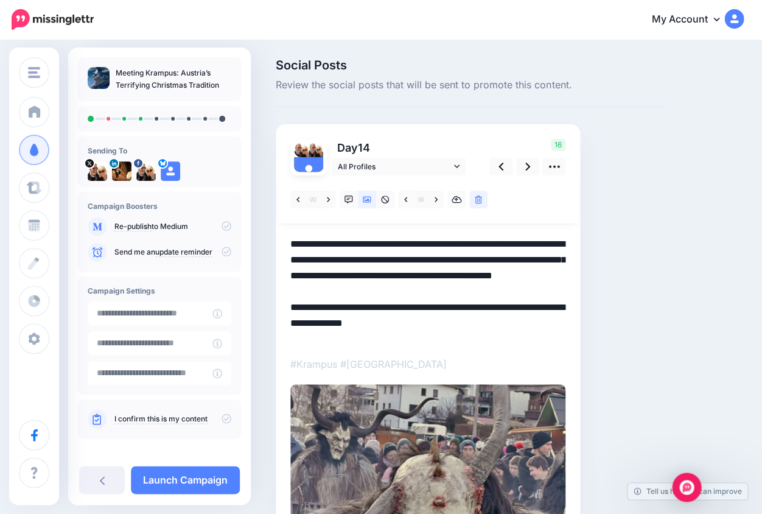
drag, startPoint x: 401, startPoint y: 290, endPoint x: 384, endPoint y: 289, distance: 17.0
click at [383, 289] on textarea "**********" at bounding box center [427, 290] width 275 height 108
click at [528, 166] on icon at bounding box center [527, 166] width 5 height 8
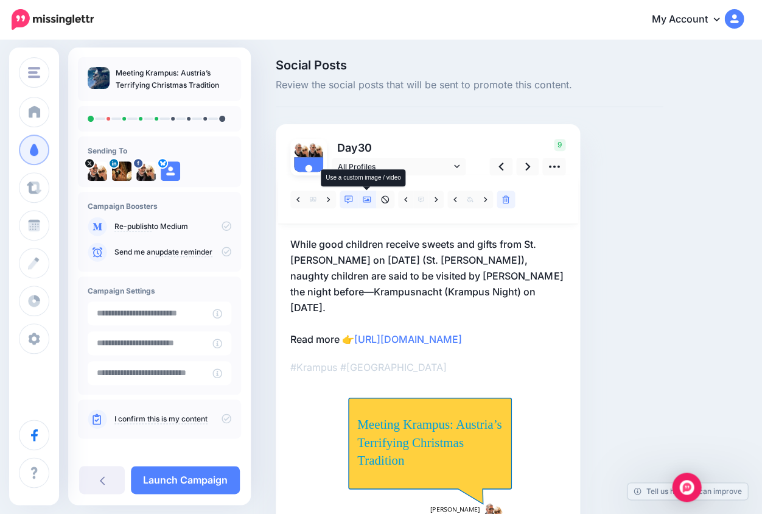
click at [366, 197] on icon at bounding box center [367, 199] width 9 height 9
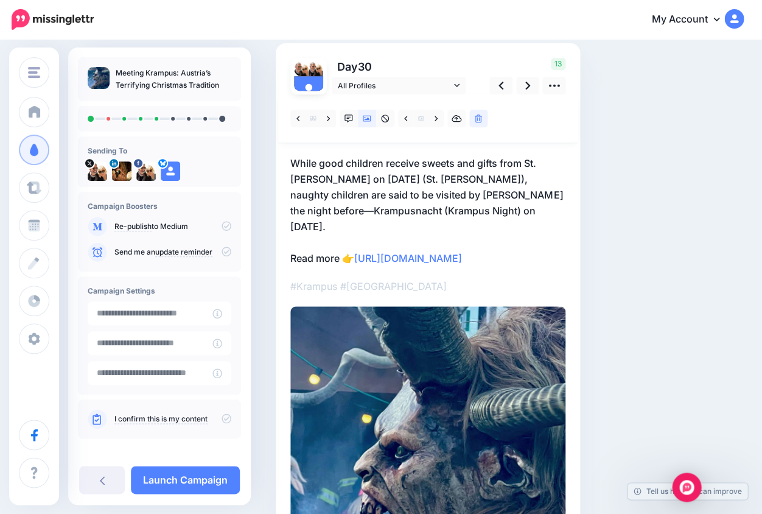
scroll to position [49, 0]
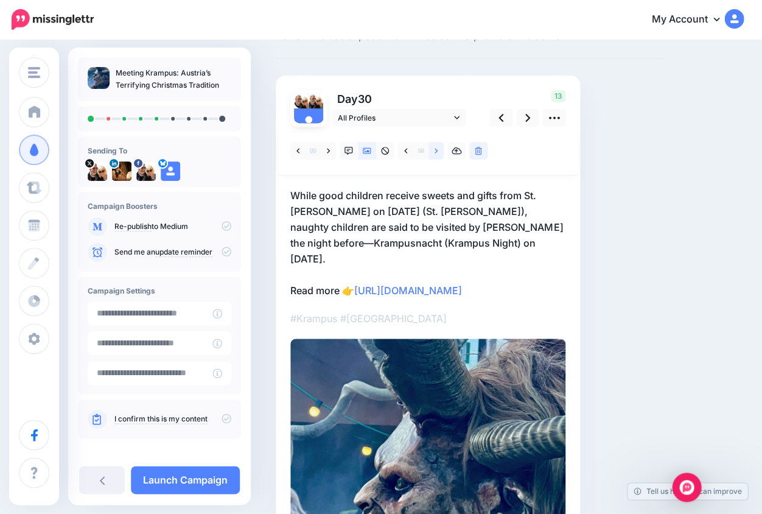
click at [436, 150] on icon at bounding box center [435, 150] width 3 height 5
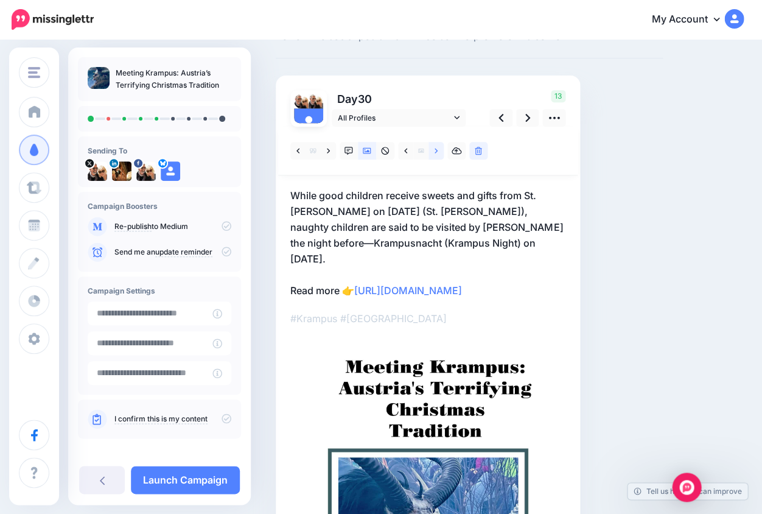
click at [436, 150] on icon at bounding box center [435, 150] width 3 height 5
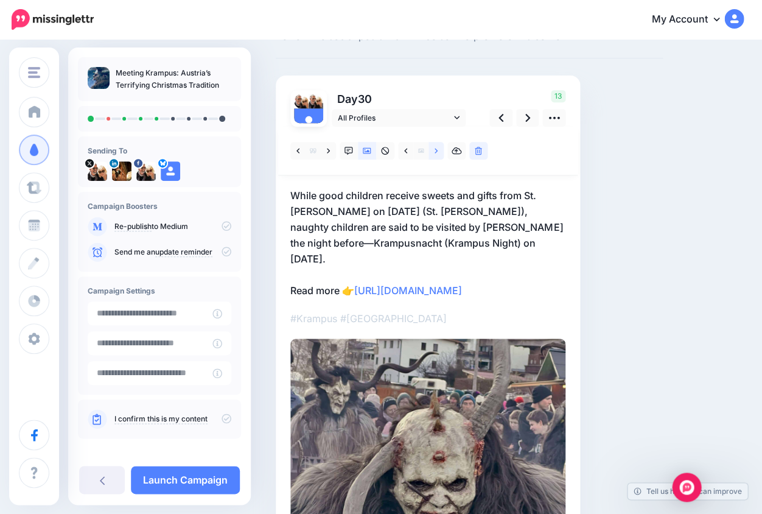
click at [437, 151] on icon at bounding box center [435, 151] width 3 height 9
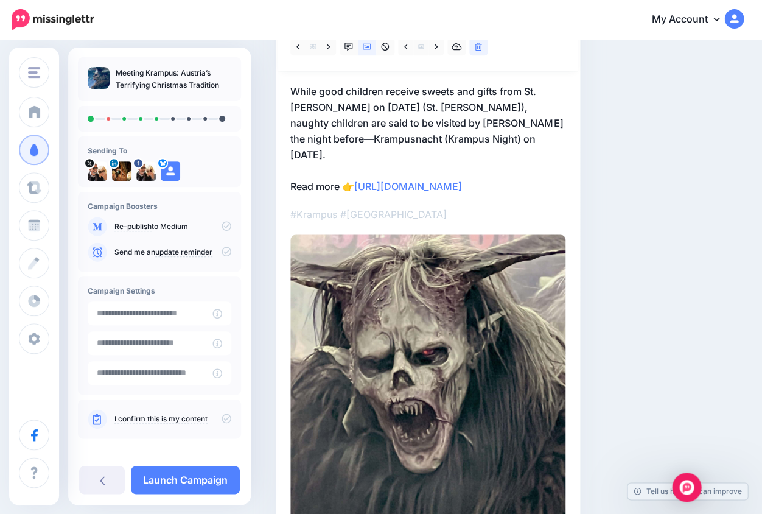
scroll to position [153, 0]
click at [462, 182] on link "https://lifepart2andbeyond.com/meeting-krampus-austrias-christmas-tradition/?ut…" at bounding box center [408, 186] width 108 height 12
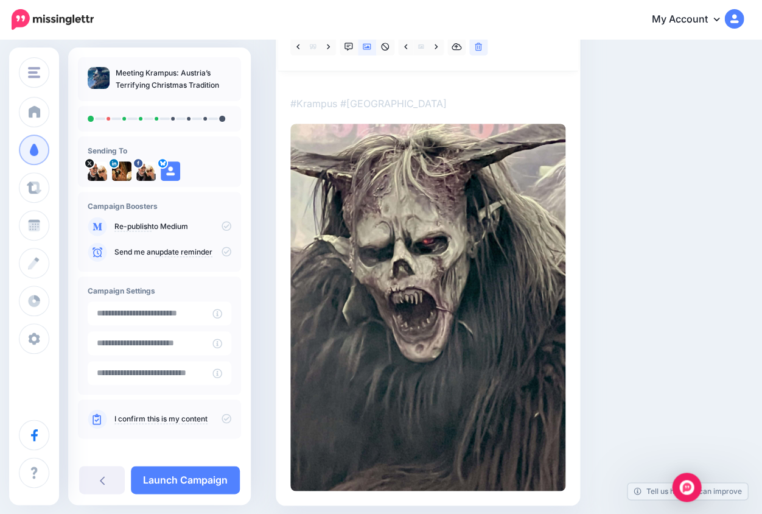
scroll to position [0, 0]
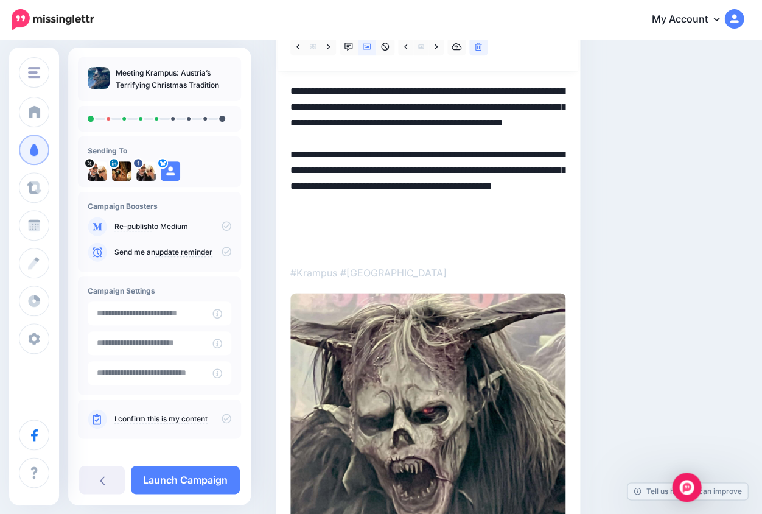
drag, startPoint x: 467, startPoint y: 182, endPoint x: 482, endPoint y: 282, distance: 101.6
click at [482, 282] on div at bounding box center [427, 341] width 275 height 637
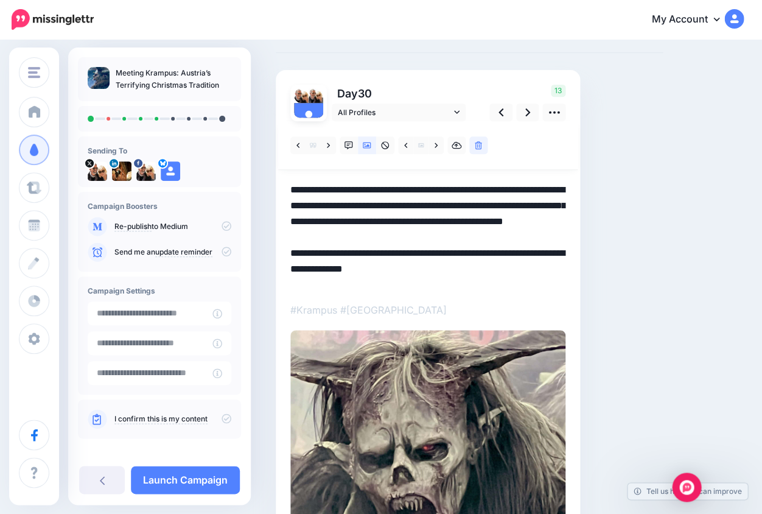
scroll to position [38, 0]
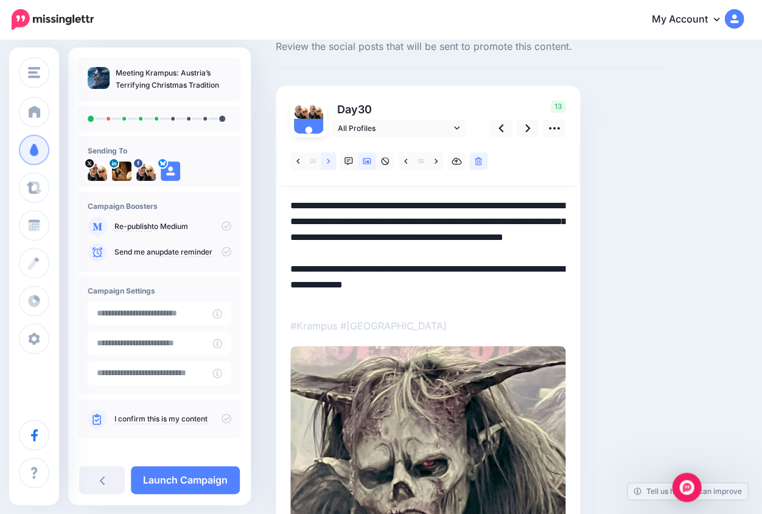
click at [329, 159] on icon at bounding box center [328, 161] width 3 height 9
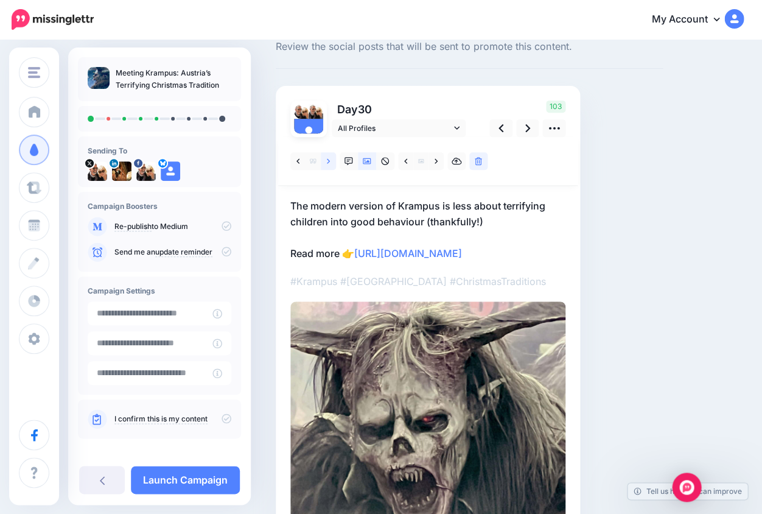
click at [328, 160] on icon at bounding box center [328, 161] width 3 height 9
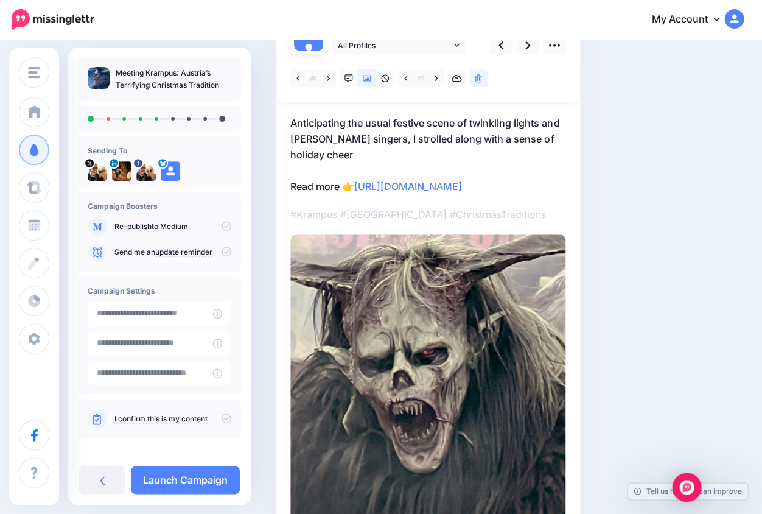
scroll to position [85, 0]
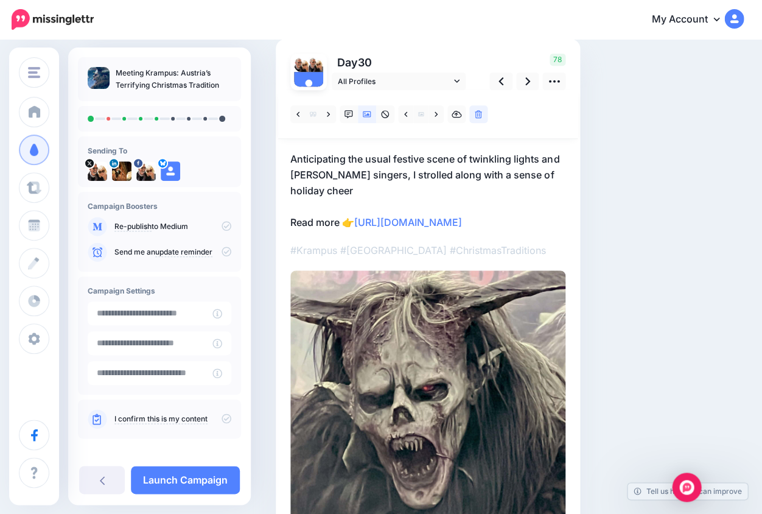
click at [475, 224] on p "Anticipating the usual festive scene of twinkling lights and carol singers, I s…" at bounding box center [427, 190] width 275 height 79
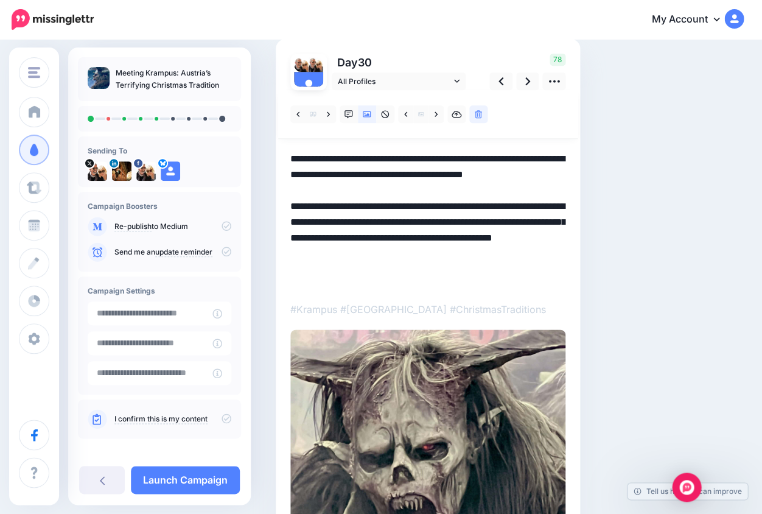
drag, startPoint x: 468, startPoint y: 219, endPoint x: 476, endPoint y: 284, distance: 65.6
click at [476, 284] on textarea "**********" at bounding box center [427, 220] width 275 height 138
drag, startPoint x: 466, startPoint y: 220, endPoint x: 493, endPoint y: 296, distance: 80.6
click at [493, 296] on div at bounding box center [427, 393] width 275 height 606
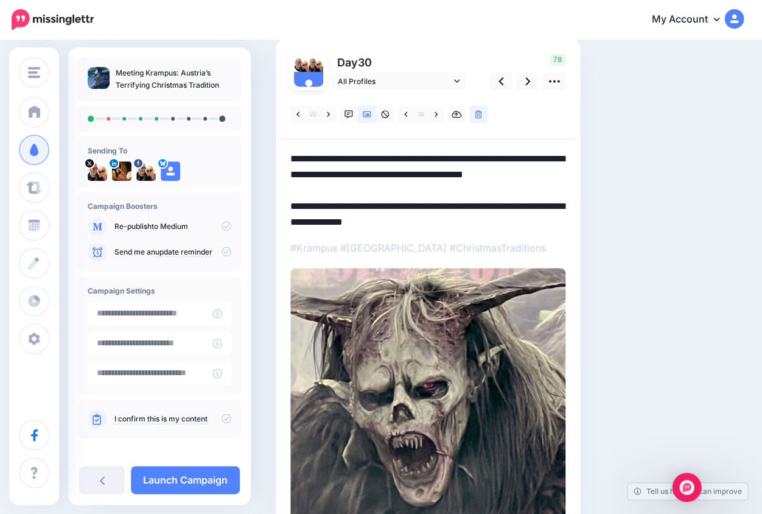
click at [560, 173] on textarea "**********" at bounding box center [427, 189] width 275 height 77
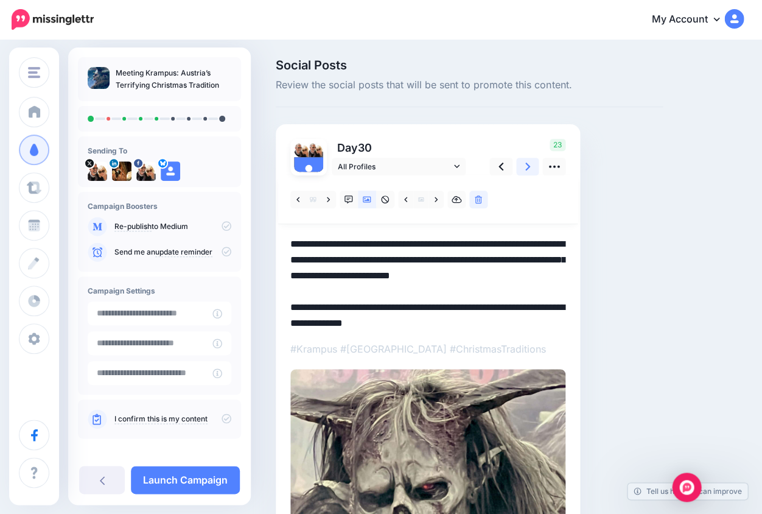
click at [527, 166] on icon at bounding box center [527, 166] width 5 height 8
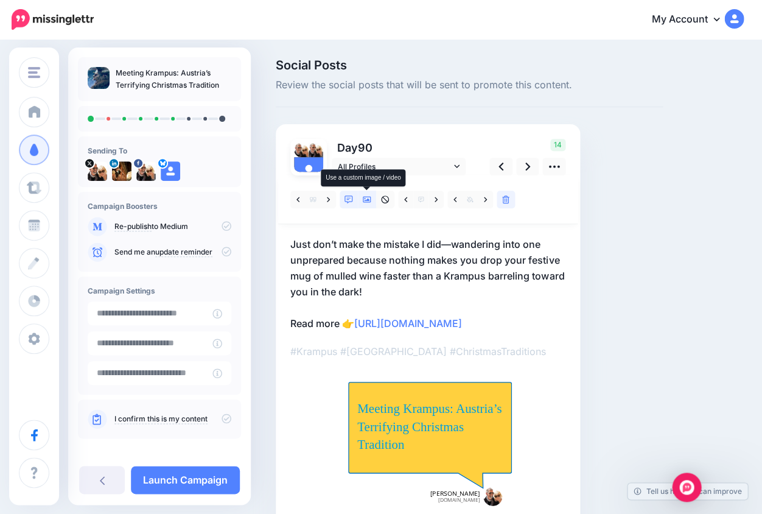
click at [367, 197] on icon at bounding box center [367, 199] width 9 height 9
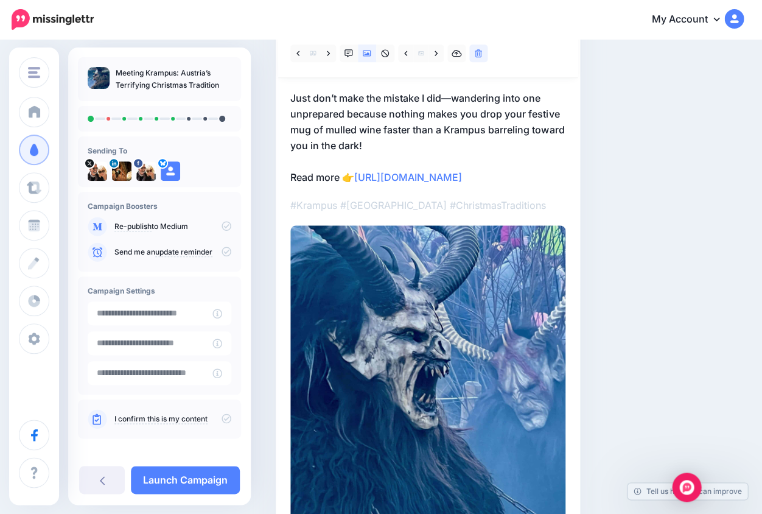
scroll to position [99, 0]
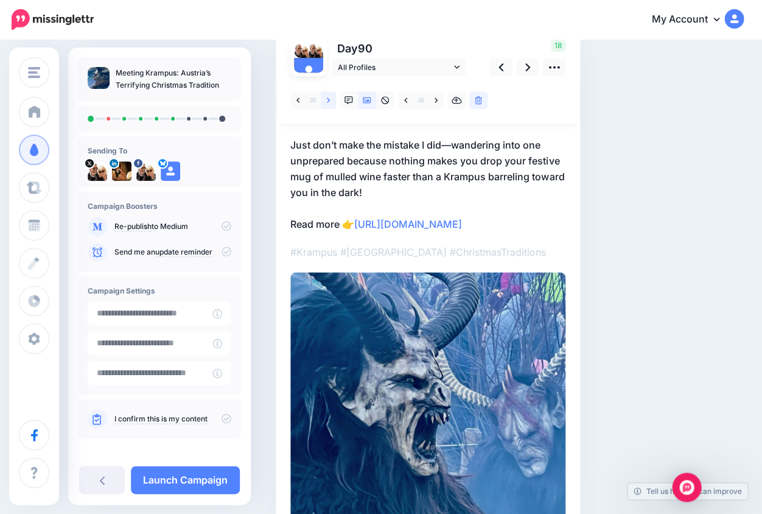
click at [329, 99] on icon at bounding box center [328, 99] width 3 height 5
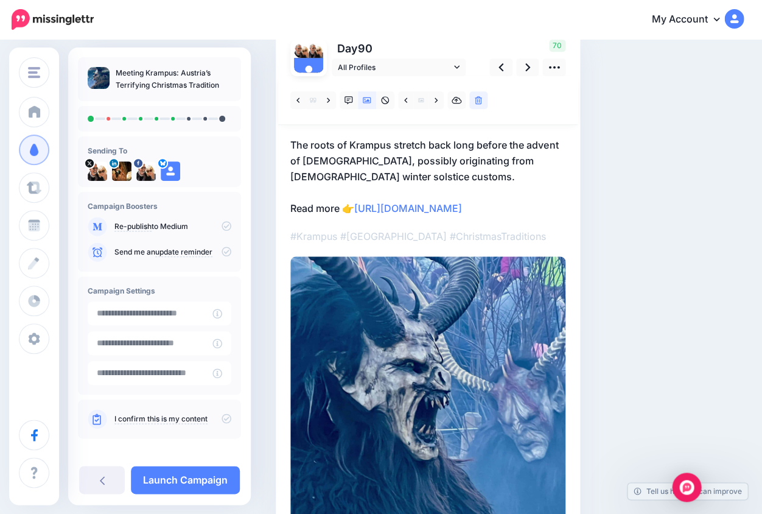
click at [470, 216] on p "The roots of Krampus stretch back long before the advent of Christianity, possi…" at bounding box center [427, 176] width 275 height 79
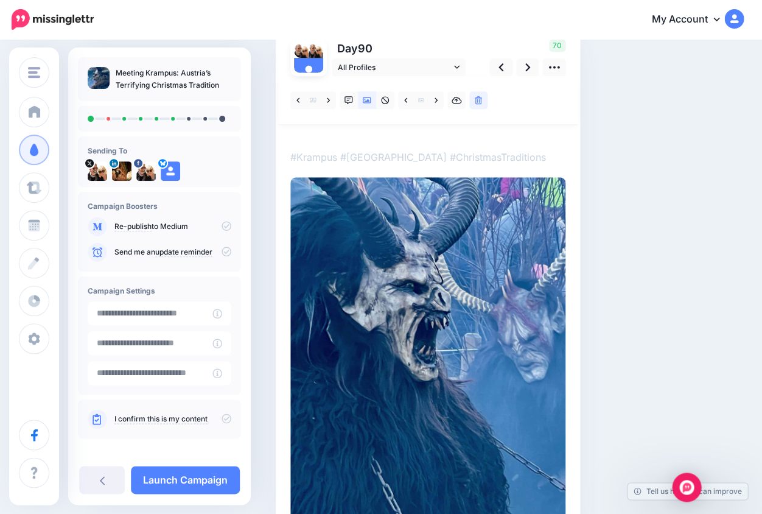
scroll to position [0, 0]
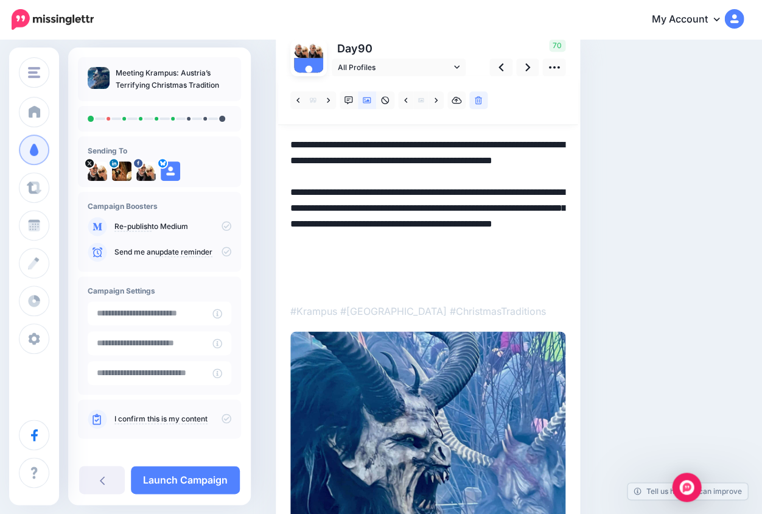
drag, startPoint x: 466, startPoint y: 218, endPoint x: 476, endPoint y: 307, distance: 89.4
click at [476, 308] on div at bounding box center [427, 387] width 275 height 622
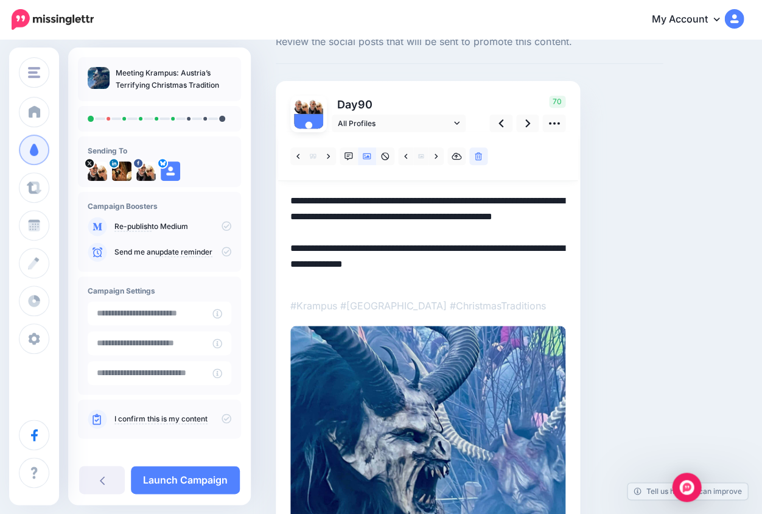
scroll to position [48, 0]
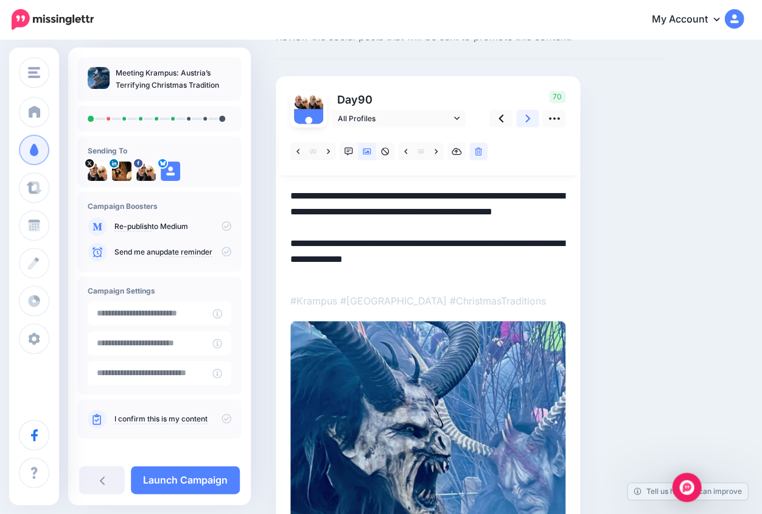
click at [526, 117] on icon at bounding box center [527, 118] width 5 height 13
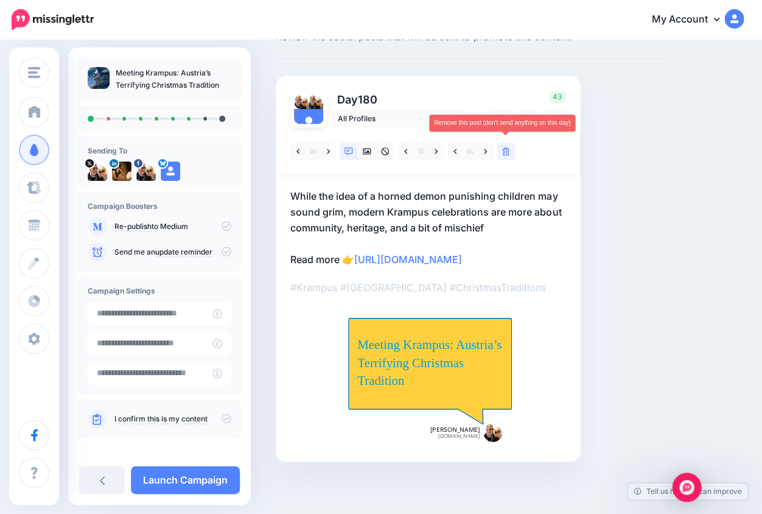
click at [506, 151] on icon at bounding box center [505, 151] width 7 height 9
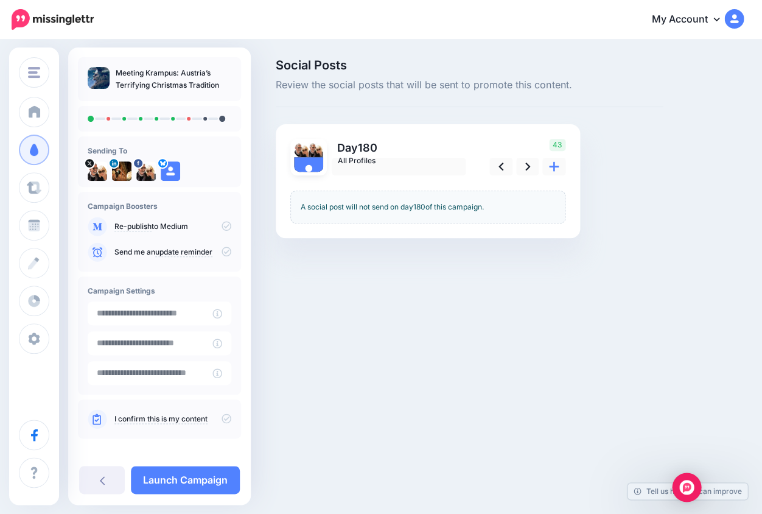
scroll to position [0, 0]
click at [526, 165] on icon at bounding box center [527, 166] width 5 height 13
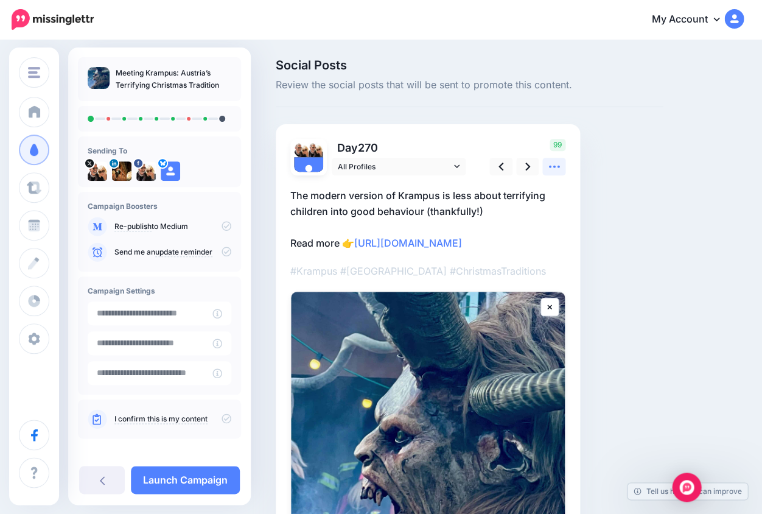
click at [551, 166] on icon at bounding box center [554, 166] width 13 height 13
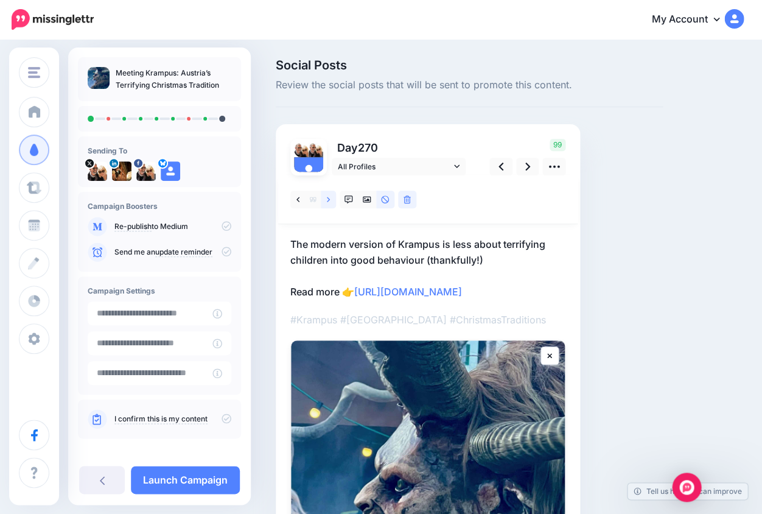
click at [327, 198] on icon at bounding box center [328, 199] width 3 height 9
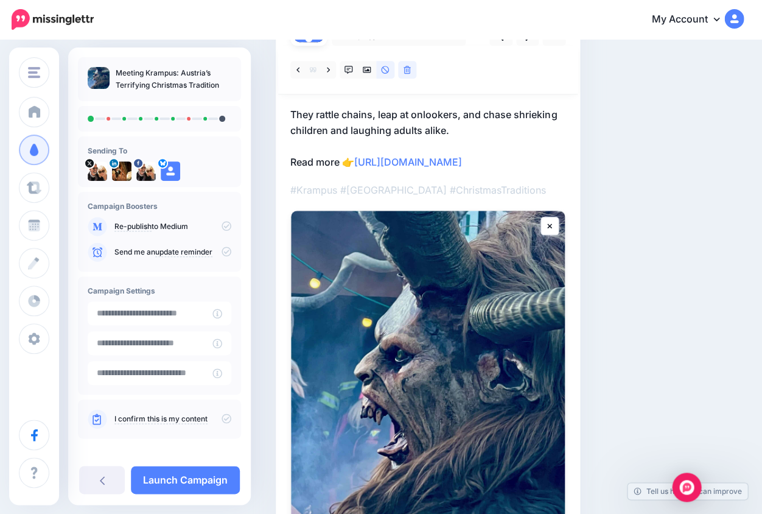
scroll to position [130, 0]
click at [470, 169] on p "They rattle chains, leap at onlookers, and chase shrieking children and laughin…" at bounding box center [427, 137] width 275 height 63
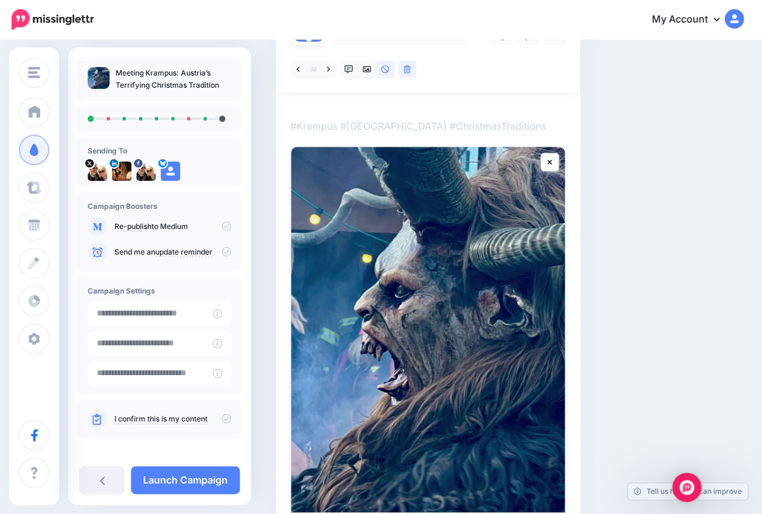
scroll to position [0, 0]
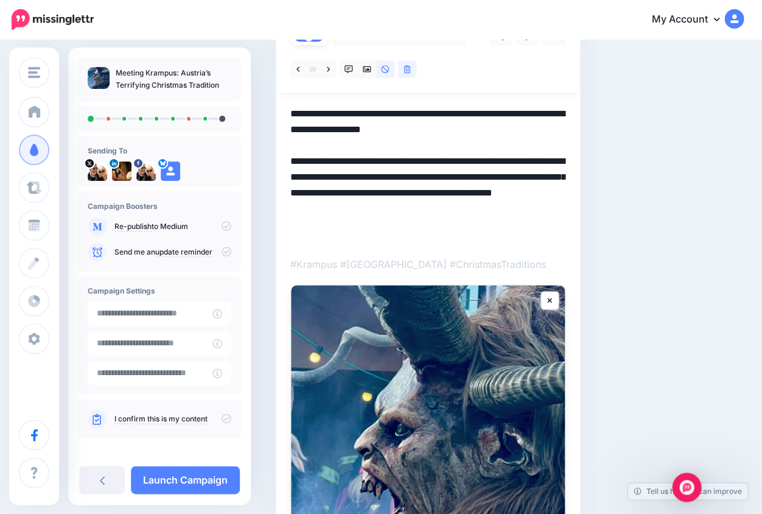
drag, startPoint x: 467, startPoint y: 173, endPoint x: 481, endPoint y: 254, distance: 81.6
click at [481, 254] on div at bounding box center [427, 365] width 275 height 640
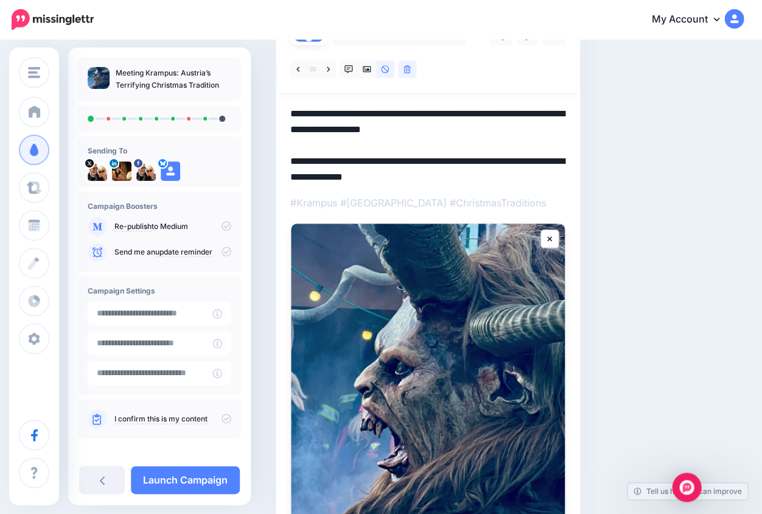
click at [464, 128] on textarea "**********" at bounding box center [427, 144] width 275 height 77
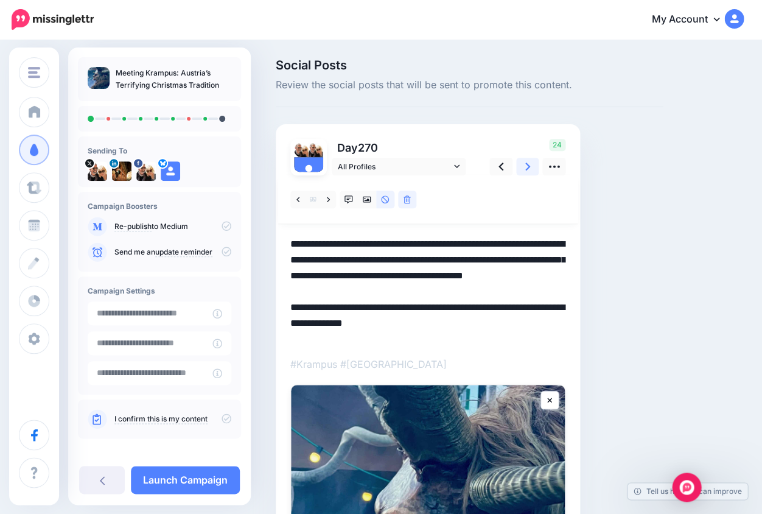
type textarea "**********"
click at [528, 168] on icon at bounding box center [527, 166] width 5 height 13
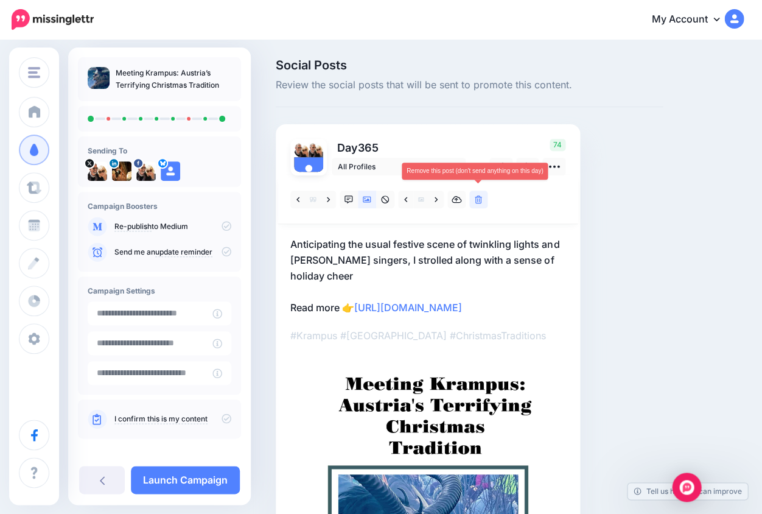
click at [479, 198] on icon at bounding box center [478, 199] width 7 height 9
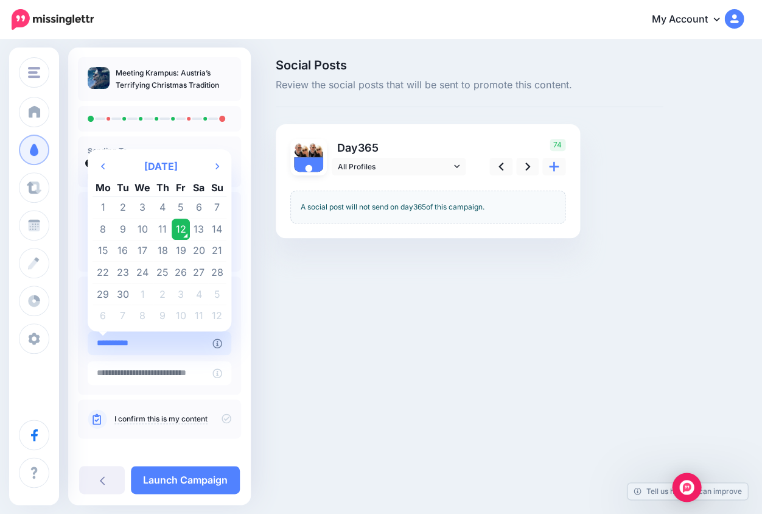
click at [203, 344] on input "**********" at bounding box center [150, 343] width 125 height 24
click at [162, 251] on td "18" at bounding box center [162, 251] width 19 height 22
click at [148, 344] on input "**********" at bounding box center [150, 343] width 125 height 24
type input "*"
click at [326, 322] on div "LifePart2andBeyond.com LifePart2andBeyond.com Add Workspace Dashboard Campaigns…" at bounding box center [381, 257] width 762 height 514
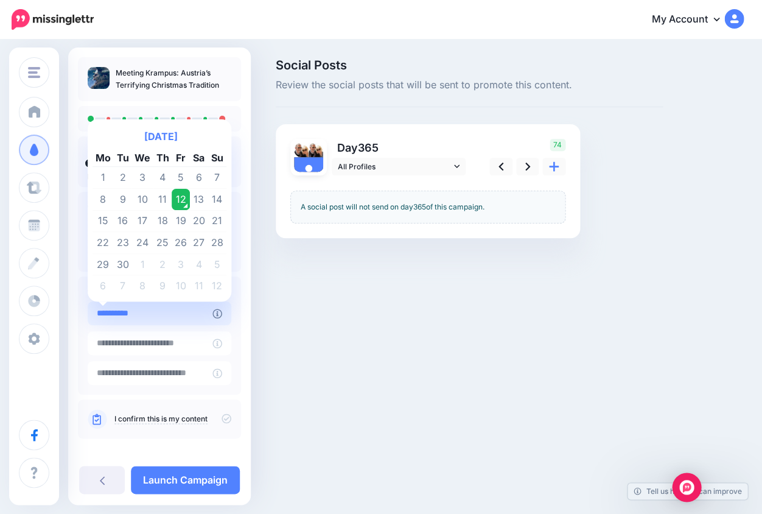
click at [163, 312] on input "**********" at bounding box center [150, 313] width 125 height 24
click at [159, 221] on td "18" at bounding box center [162, 221] width 19 height 22
type input "**********"
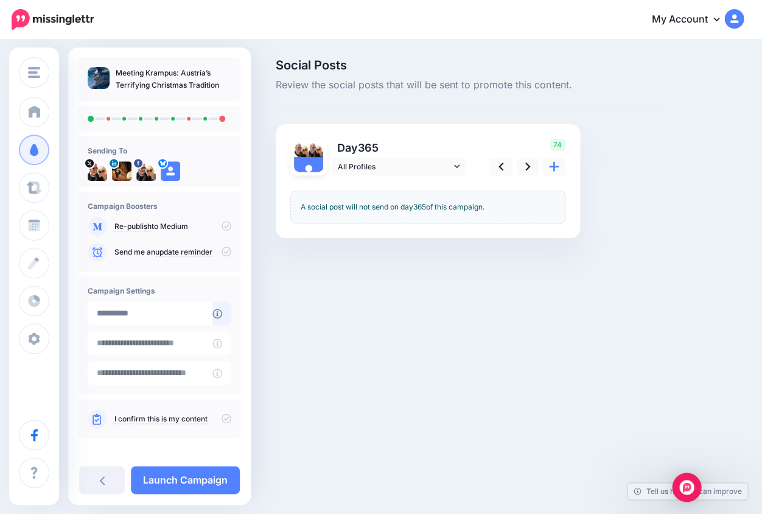
click at [221, 416] on icon at bounding box center [226, 418] width 10 height 10
click at [204, 483] on link "Launch Campaign" at bounding box center [185, 479] width 109 height 28
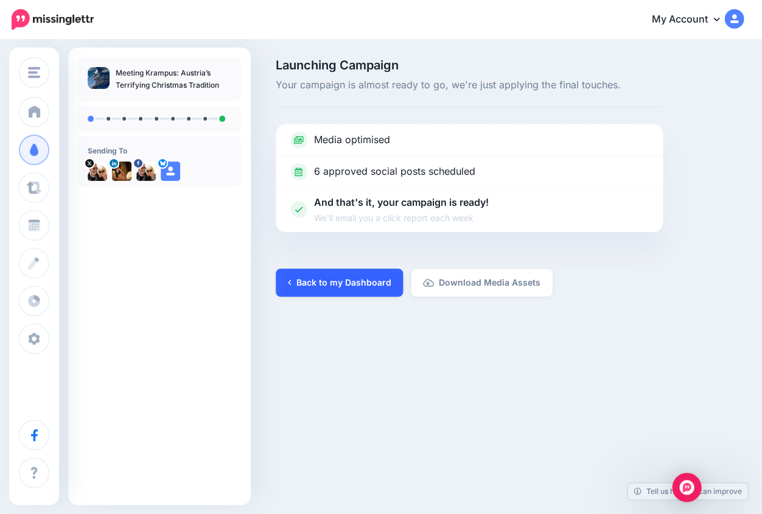
click at [310, 280] on link "Back to my Dashboard" at bounding box center [339, 282] width 127 height 28
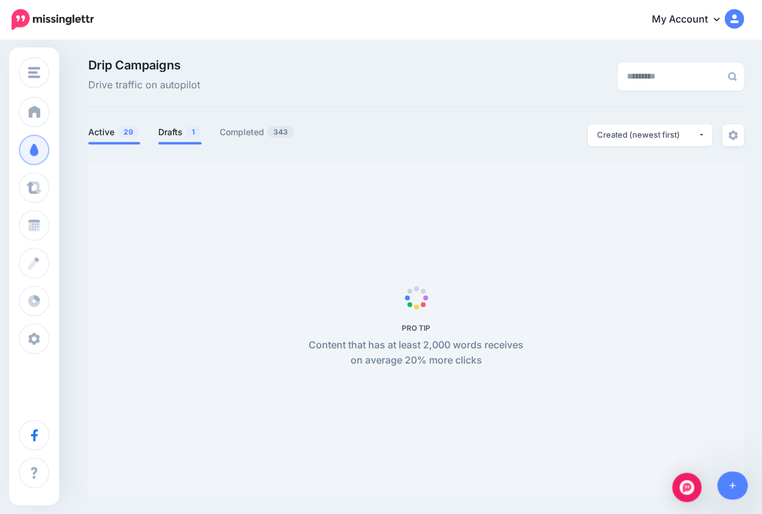
click at [174, 135] on link "Drafts 1" at bounding box center [179, 132] width 43 height 15
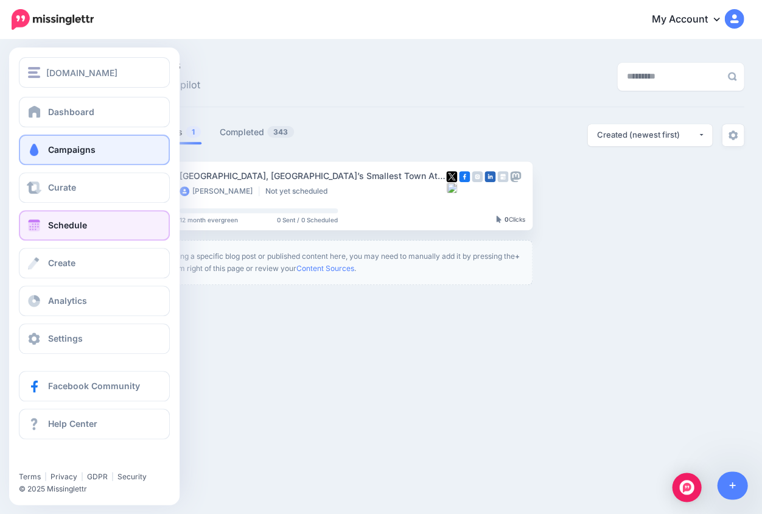
click at [50, 225] on span "Schedule" at bounding box center [67, 225] width 39 height 10
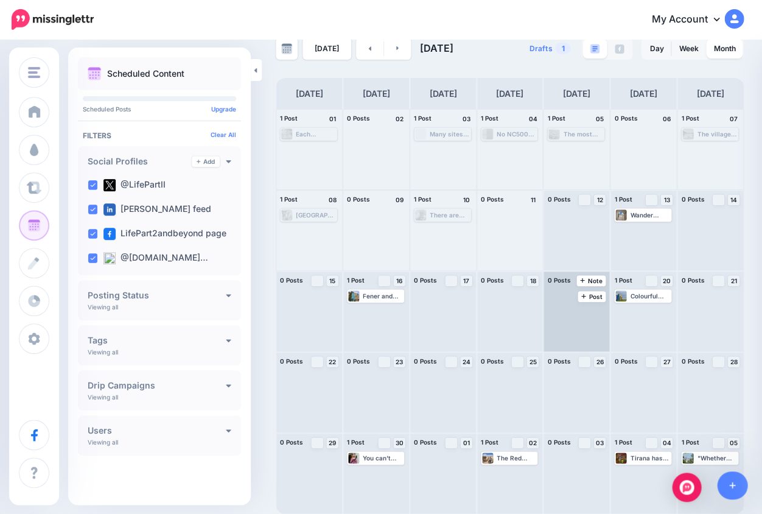
scroll to position [21, 0]
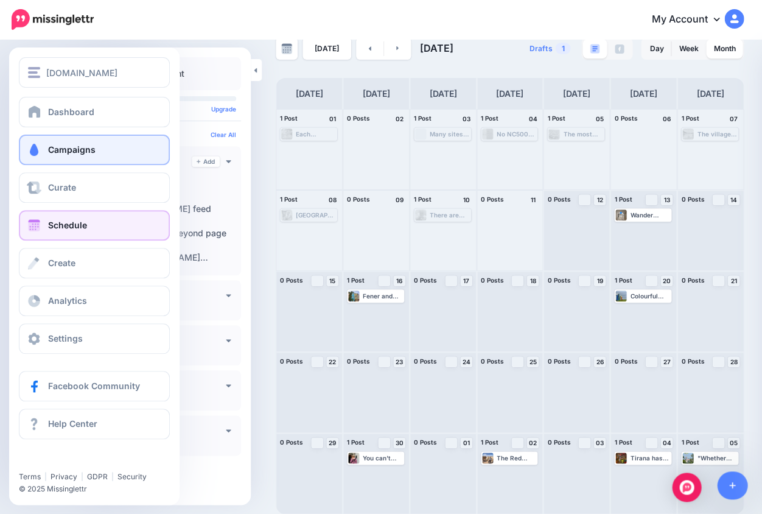
click at [72, 145] on span "Campaigns" at bounding box center [71, 149] width 47 height 10
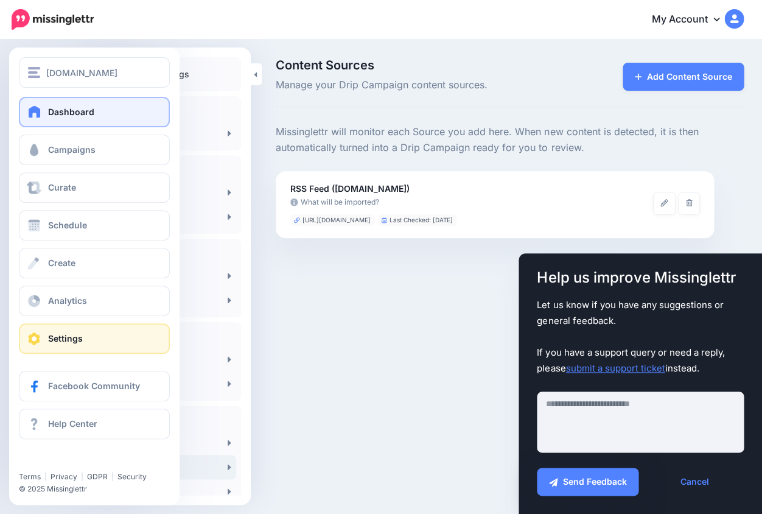
click at [64, 117] on span "Dashboard" at bounding box center [71, 111] width 46 height 10
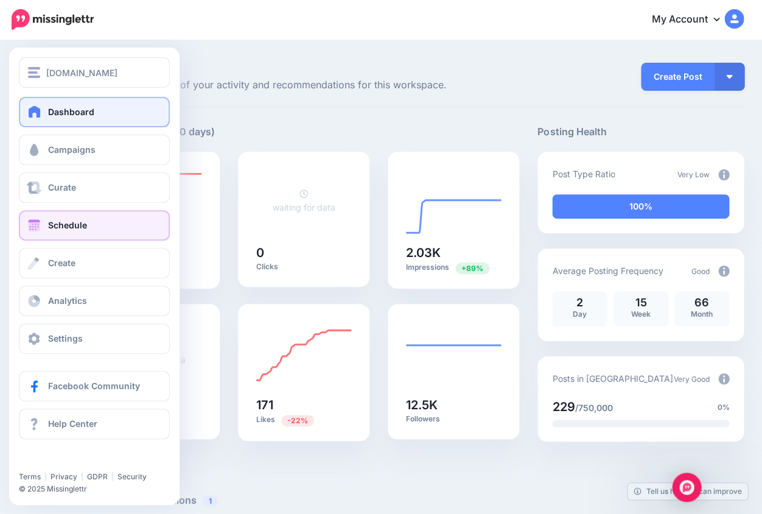
click at [54, 226] on span "Schedule" at bounding box center [67, 225] width 39 height 10
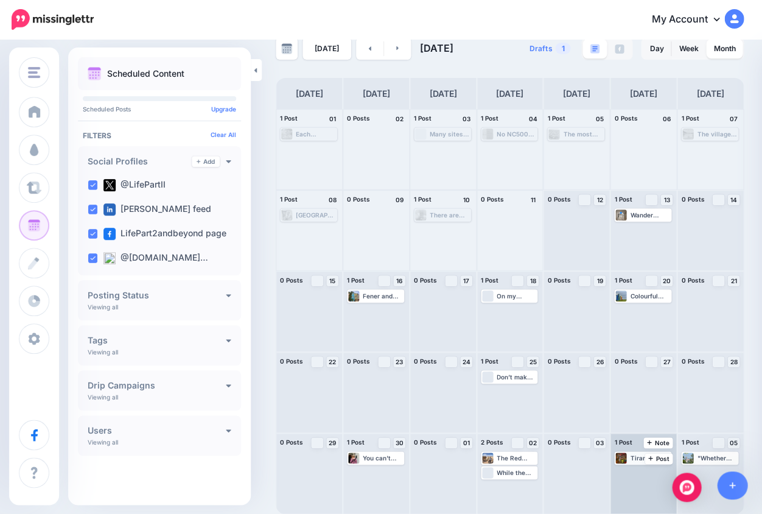
scroll to position [21, 0]
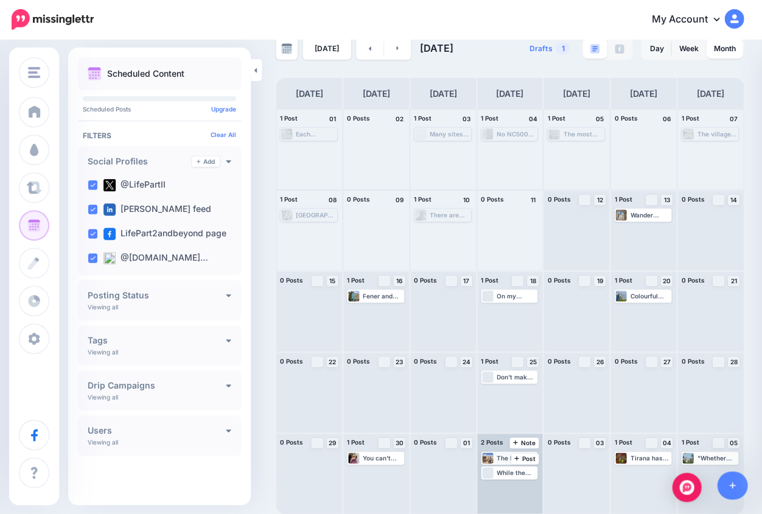
click at [504, 456] on div "The Red Tour is ideal for those wanting to explore historical sites and [GEOGRA…" at bounding box center [516, 457] width 40 height 7
click at [495, 472] on span "Edit" at bounding box center [500, 472] width 10 height 6
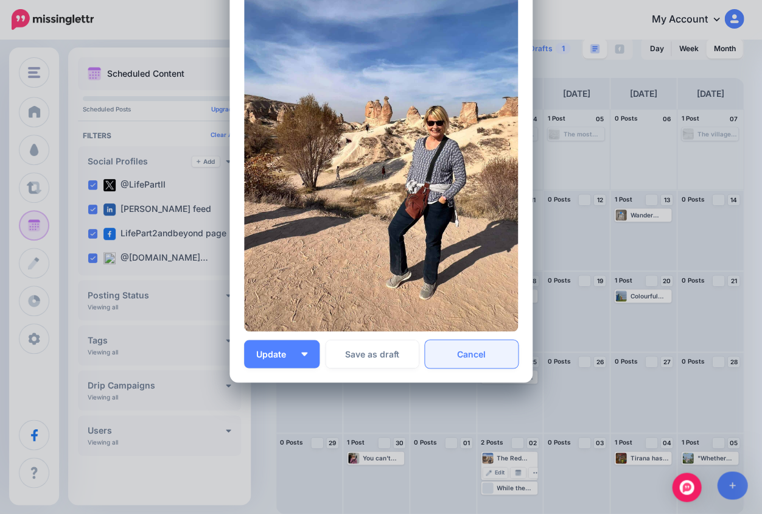
click at [477, 352] on link "Cancel" at bounding box center [471, 354] width 93 height 28
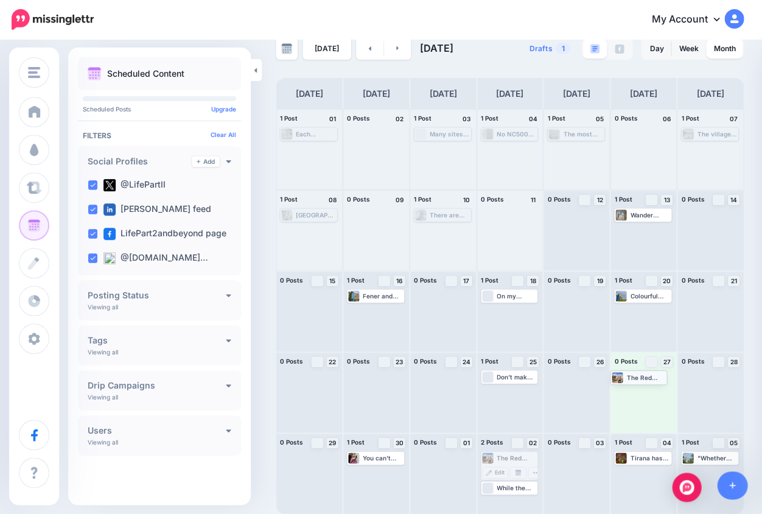
drag, startPoint x: 504, startPoint y: 455, endPoint x: 633, endPoint y: 375, distance: 151.9
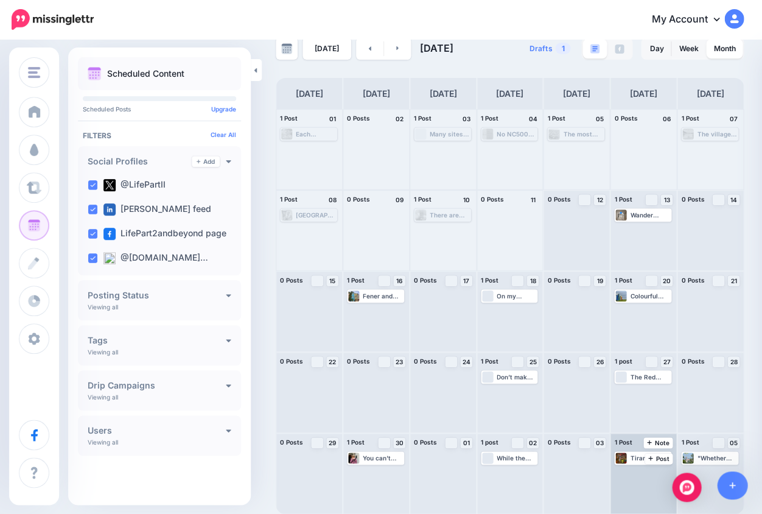
scroll to position [21, 0]
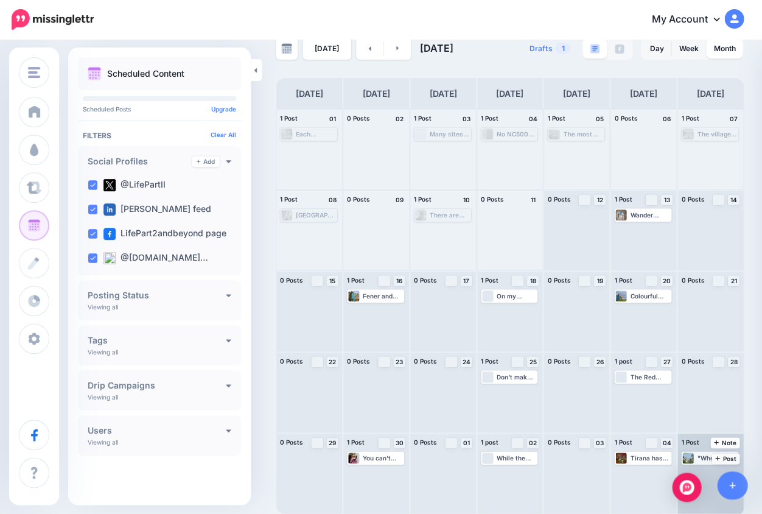
click at [706, 459] on div ""Whether you're here to study Italian or simply want to explore an authentic co…" at bounding box center [717, 457] width 40 height 7
click at [694, 470] on body "My Account Dashboard My Account Billing Logout" at bounding box center [381, 236] width 762 height 514
click at [695, 470] on span "Edit" at bounding box center [700, 472] width 10 height 6
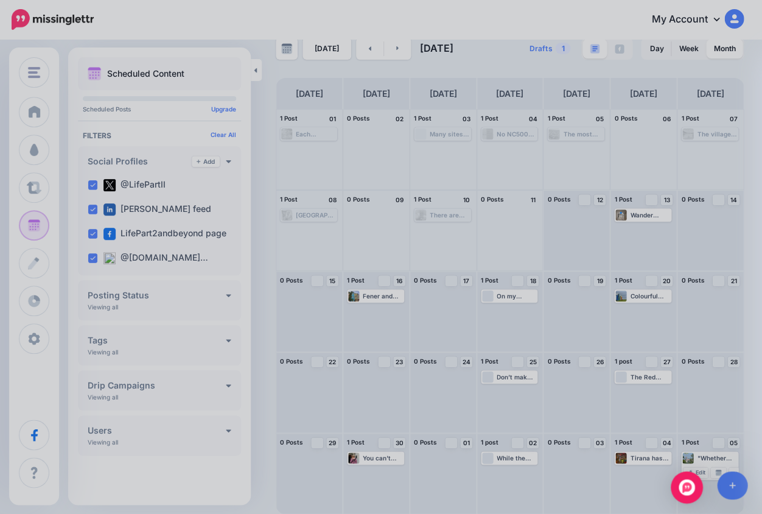
scroll to position [0, 0]
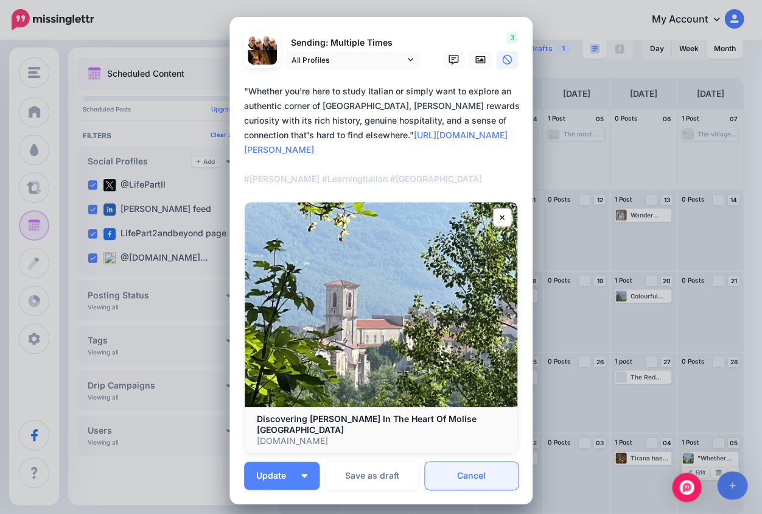
click at [462, 464] on link "Cancel" at bounding box center [471, 475] width 93 height 28
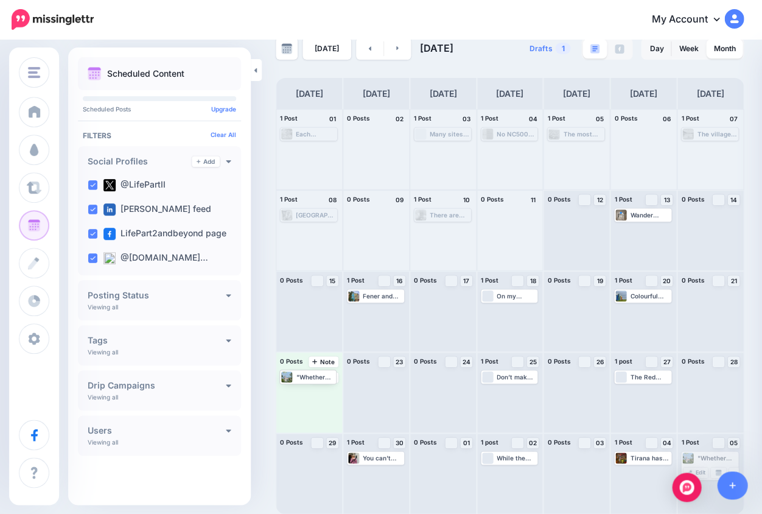
drag, startPoint x: 703, startPoint y: 456, endPoint x: 304, endPoint y: 375, distance: 407.8
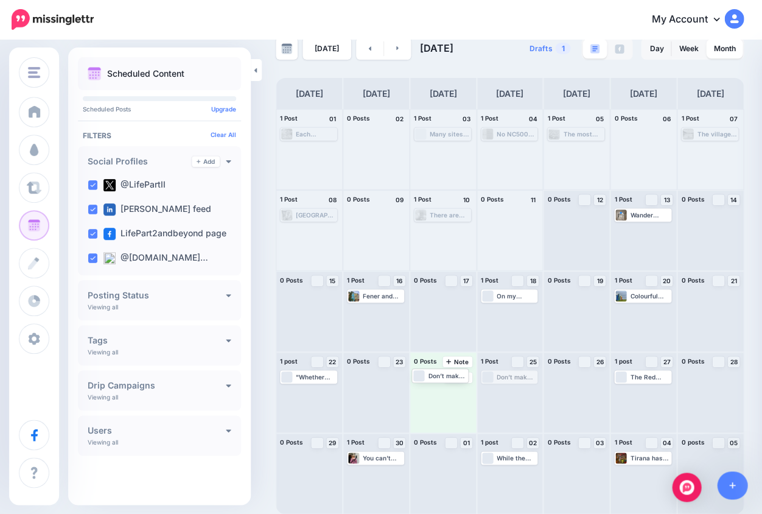
drag, startPoint x: 505, startPoint y: 375, endPoint x: 436, endPoint y: 374, distance: 68.8
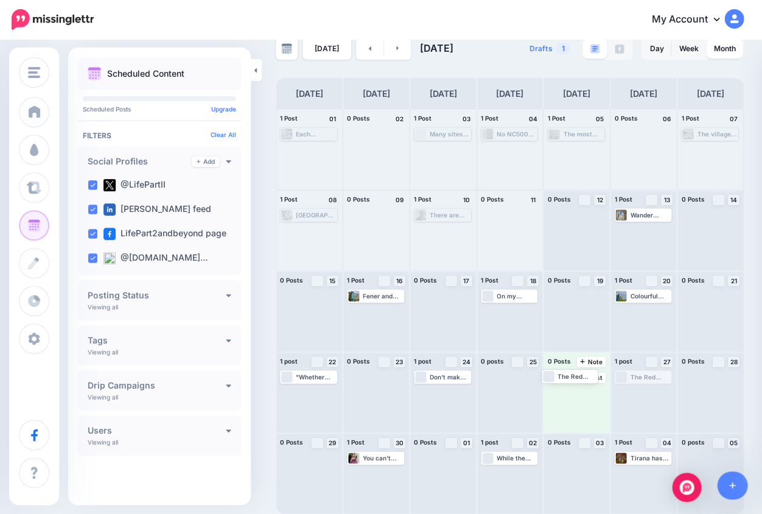
drag, startPoint x: 636, startPoint y: 376, endPoint x: 564, endPoint y: 376, distance: 72.4
